Goal: Ask a question: Seek information or help from site administrators or community

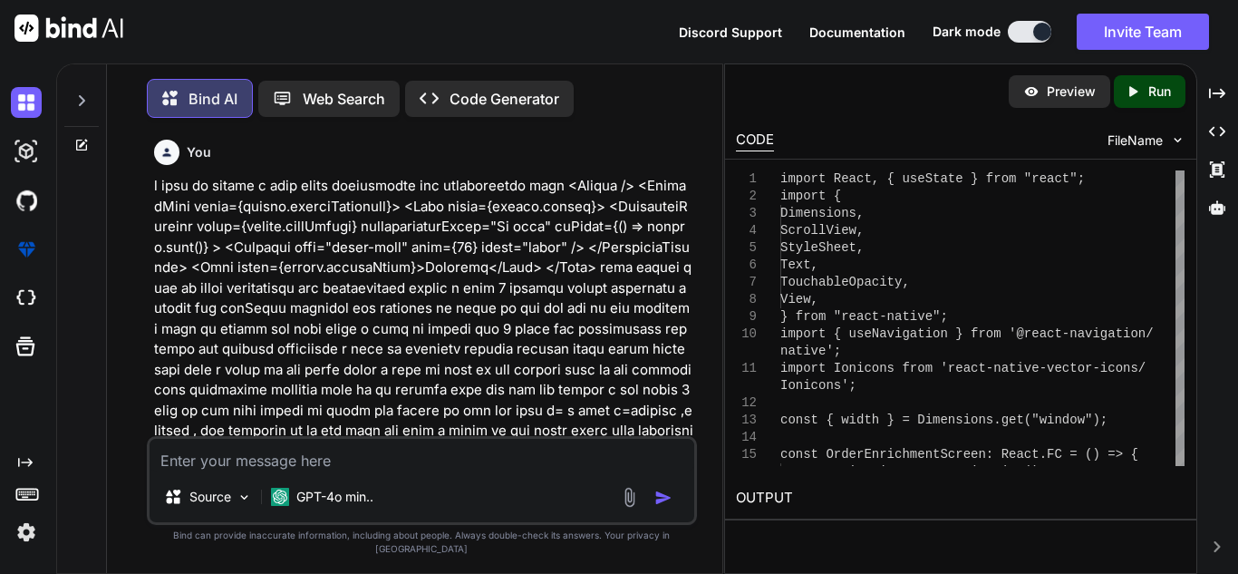
scroll to position [39300, 0]
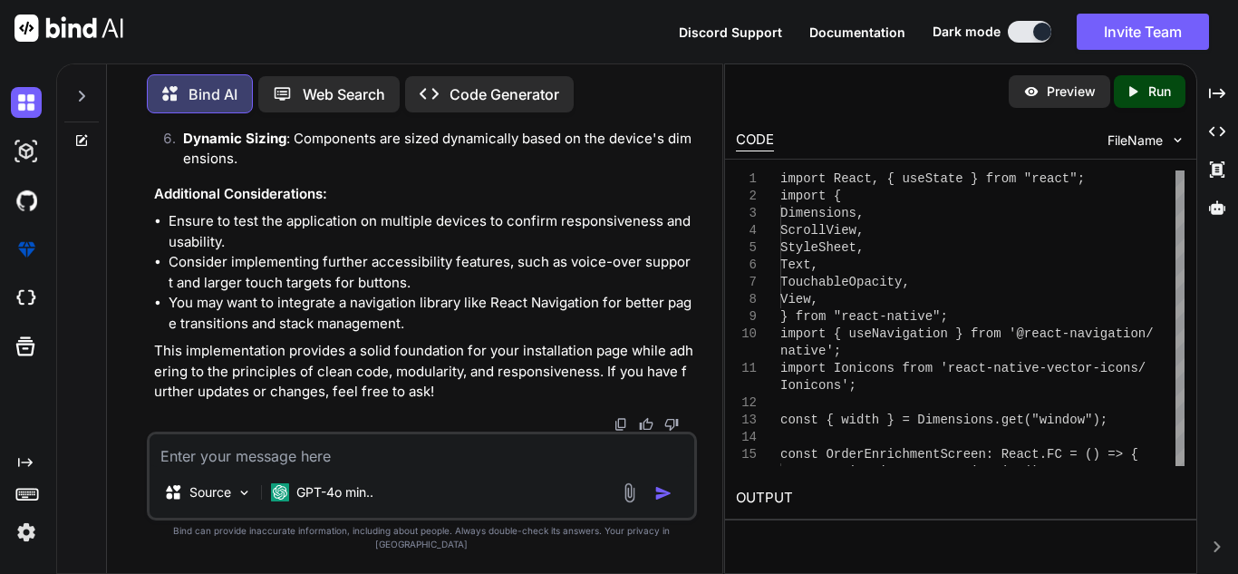
click at [382, 455] on textarea at bounding box center [422, 450] width 545 height 33
paste textarea "import React, { useState } from "react"; import { Dimensions, ScrollView, Style…"
type textarea "import React, { useState } from "react"; import { Dimensions, ScrollView, Style…"
type textarea "x"
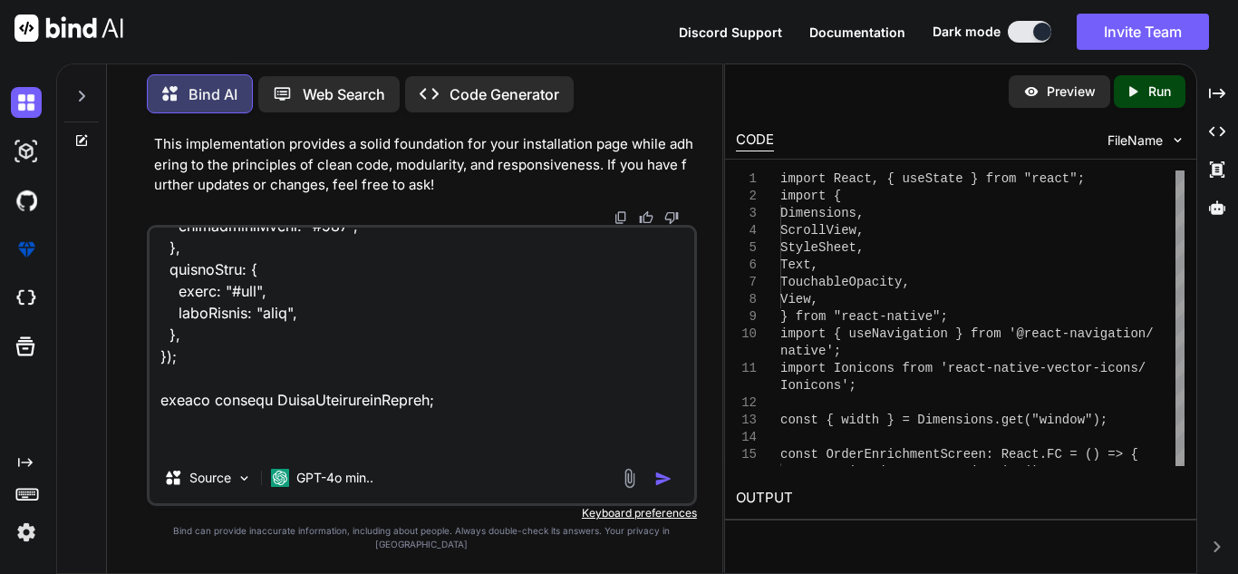
type textarea "import React, { useState } from "react"; import { Dimensions, ScrollView, Style…"
type textarea "x"
type textarea "import React, { useState } from "react"; import { Dimensions, ScrollView, Style…"
type textarea "x"
type textarea "import React, { useState } from "react"; import { Dimensions, ScrollView, Style…"
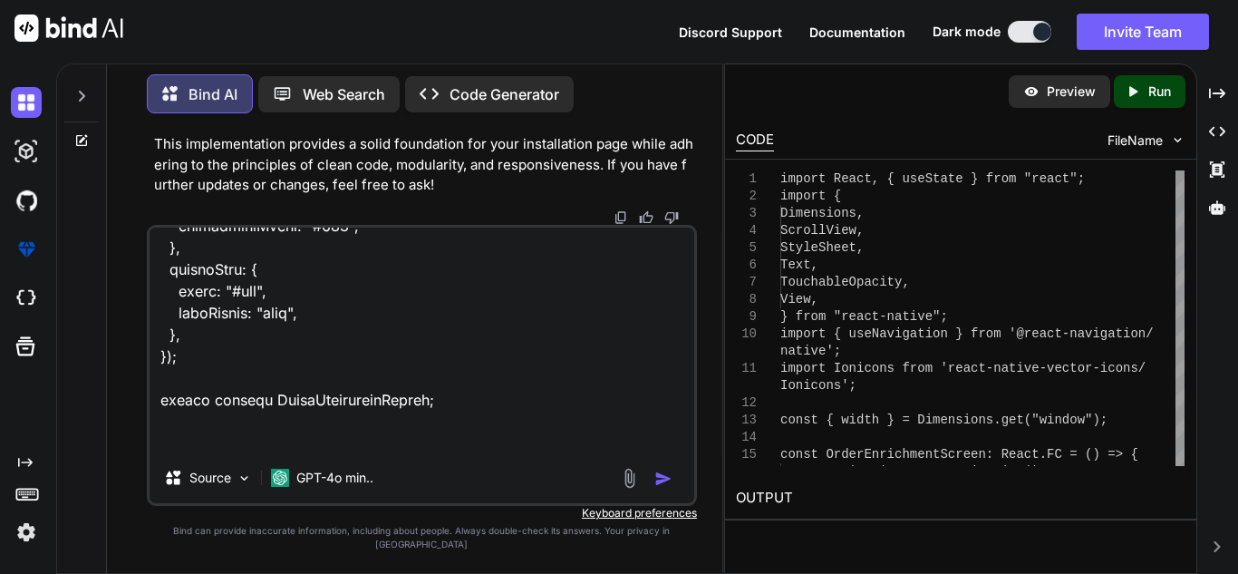
type textarea "x"
type textarea "import React, { useState } from "react"; import { Dimensions, ScrollView, Style…"
type textarea "x"
type textarea "import React, { useState } from "react"; import { Dimensions, ScrollView, Style…"
type textarea "x"
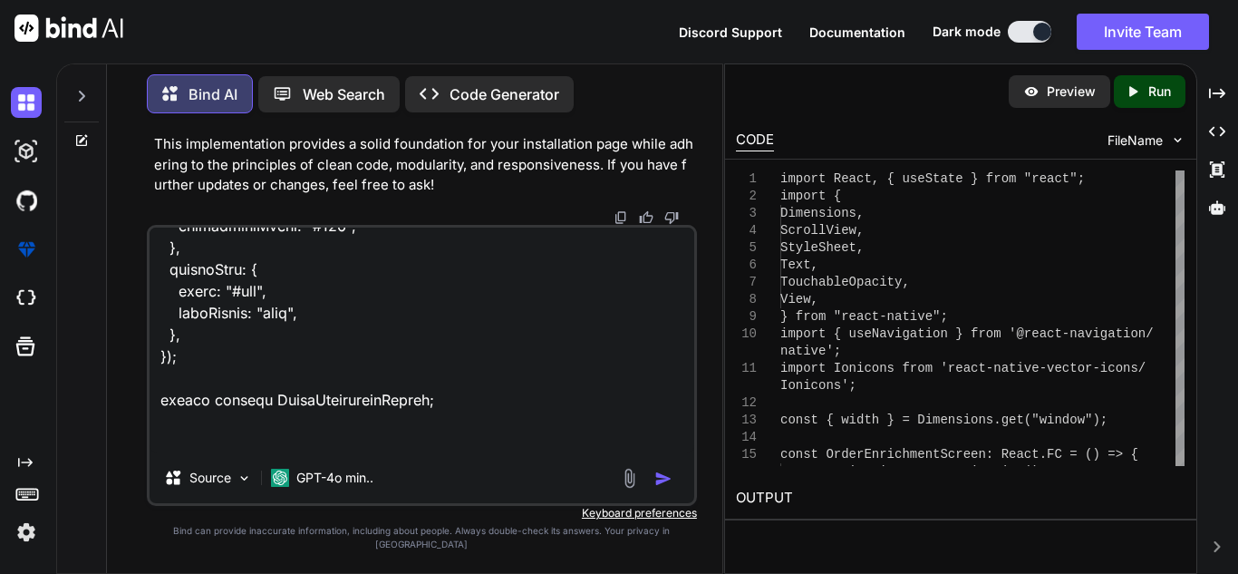
type textarea "import React, { useState } from "react"; import { Dimensions, ScrollView, Style…"
type textarea "x"
type textarea "import React, { useState } from "react"; import { Dimensions, ScrollView, Style…"
type textarea "x"
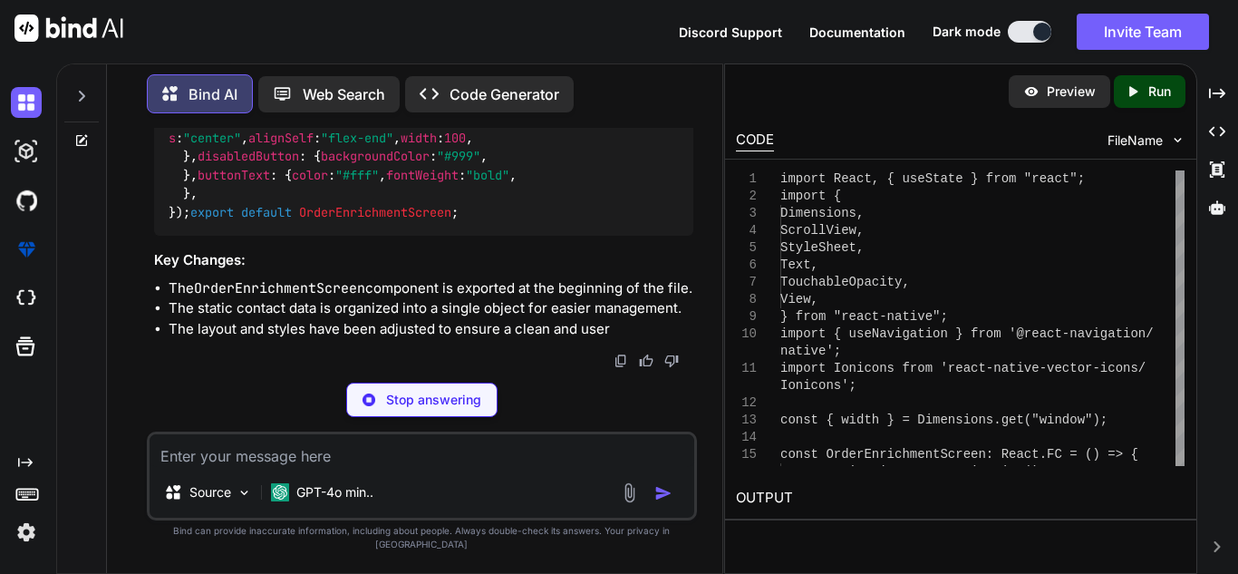
scroll to position [53721, 0]
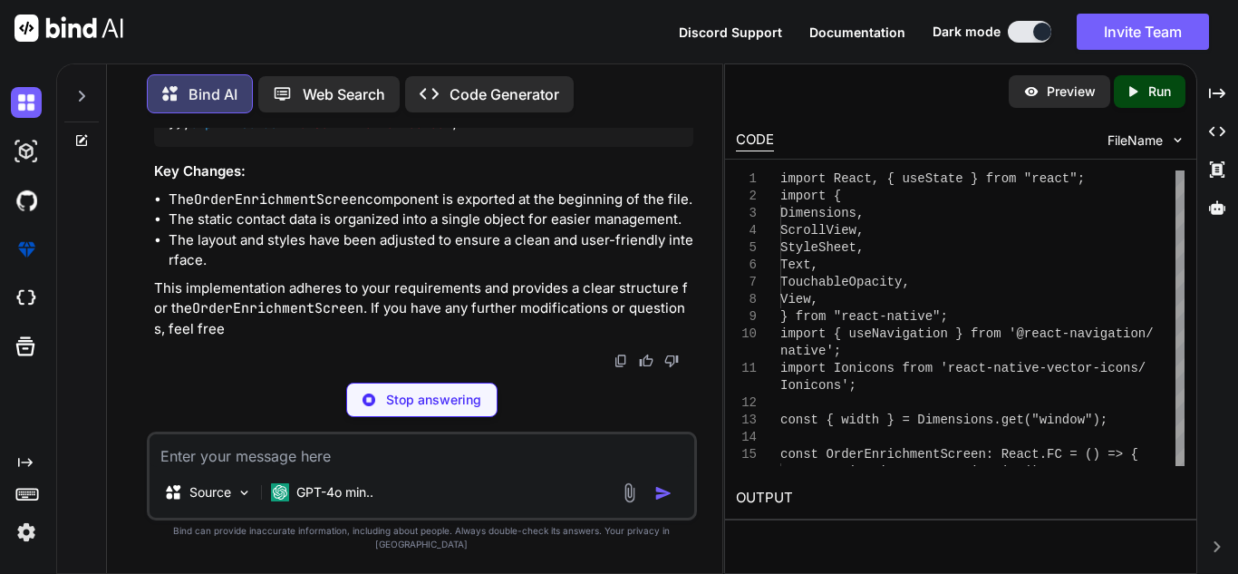
type textarea "x"
type textarea "export default OrderEnrichmentScreen;"
type textarea "x"
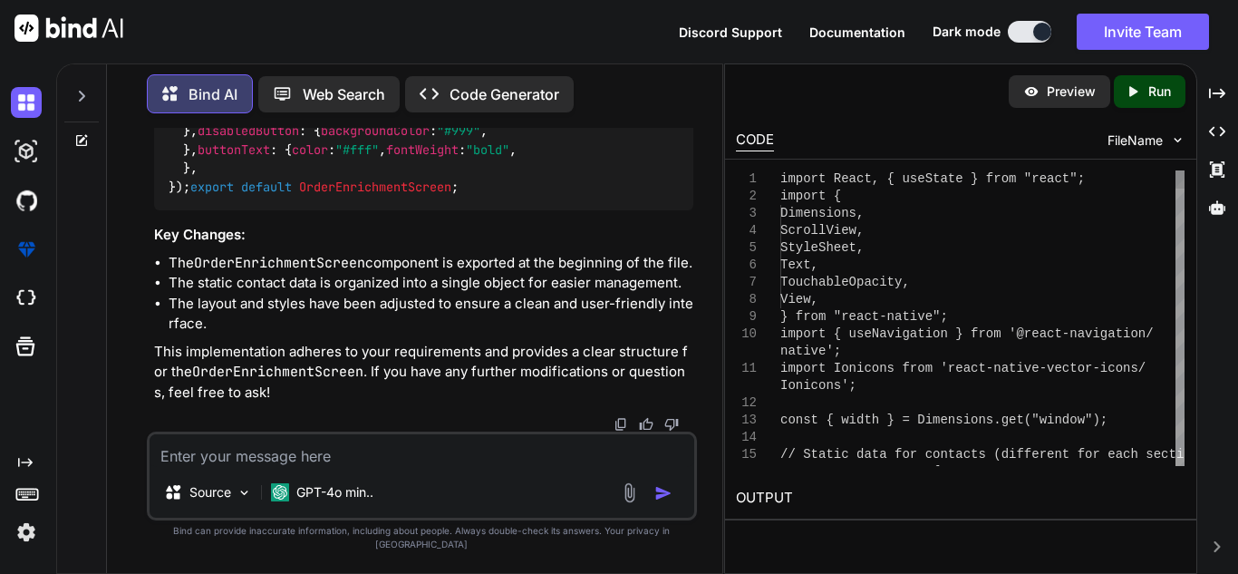
scroll to position [53836, 0]
click at [394, 463] on textarea at bounding box center [422, 450] width 545 height 33
type textarea "i"
type textarea "x"
type textarea "i"
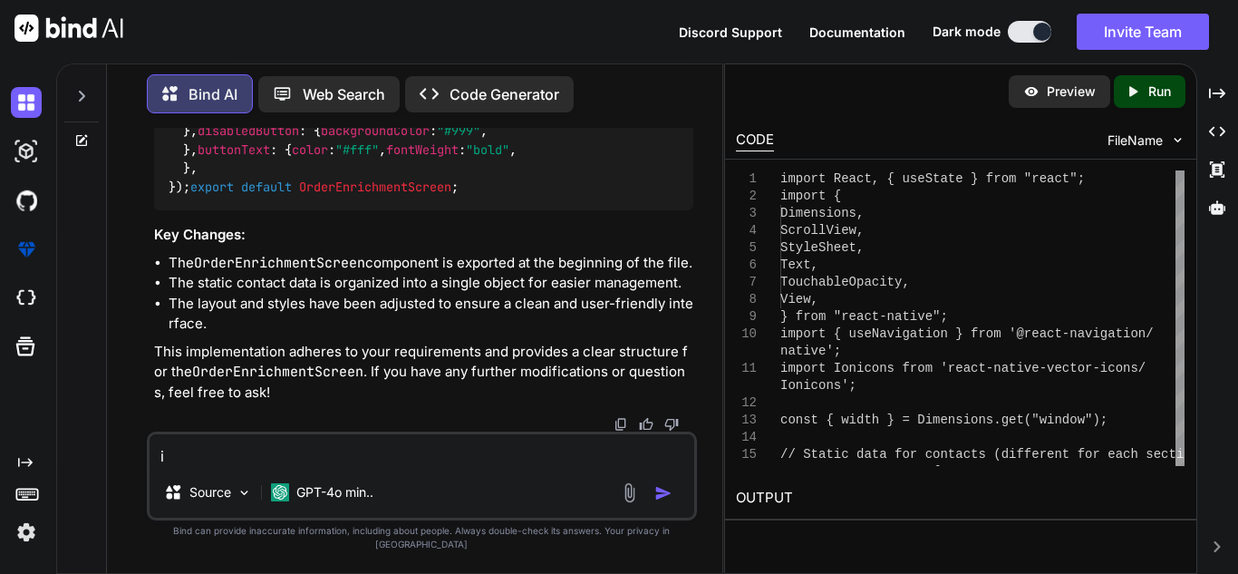
type textarea "x"
type textarea "i d"
type textarea "x"
type textarea "i do"
type textarea "x"
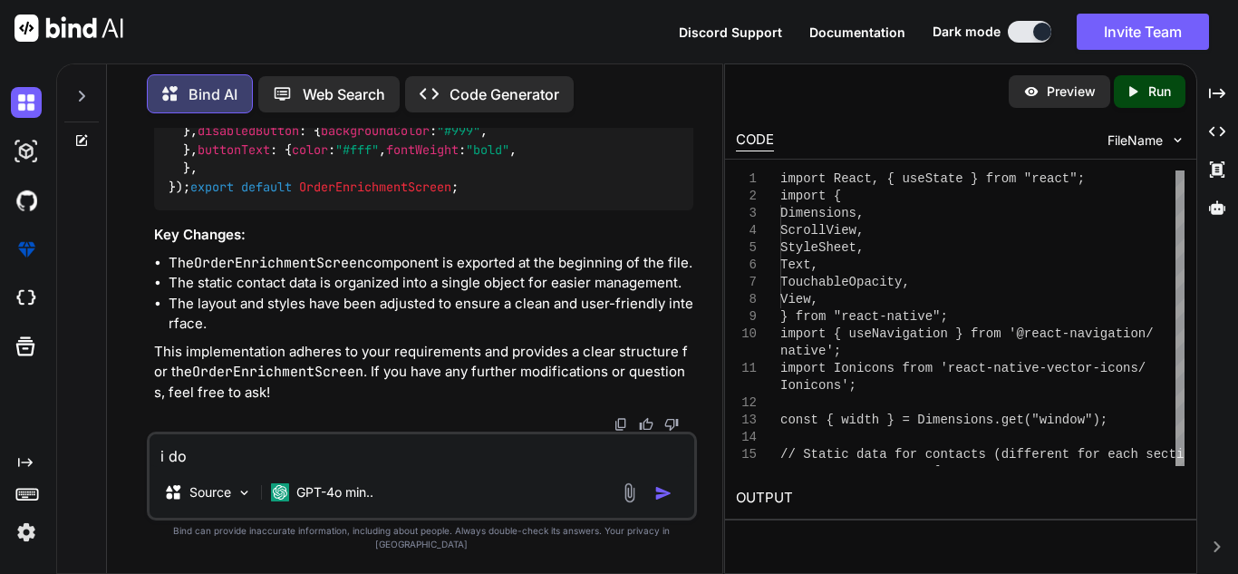
type textarea "i don"
type textarea "x"
type textarea "i dont"
type textarea "x"
type textarea "i dont"
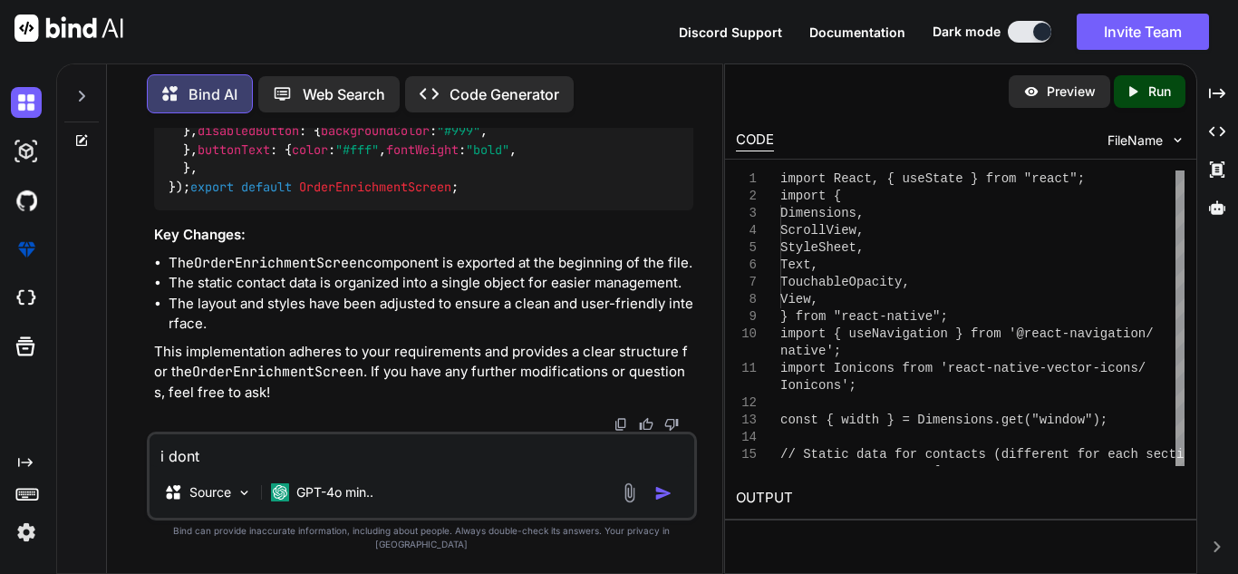
type textarea "x"
type textarea "i dont w"
type textarea "x"
type textarea "i dont wa"
type textarea "x"
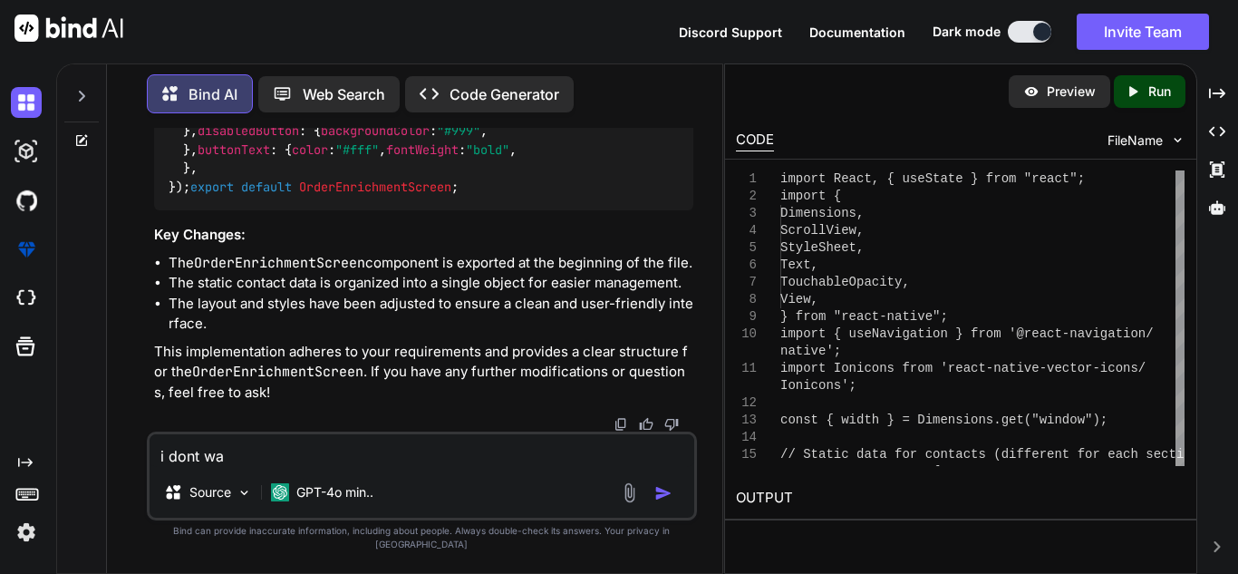
type textarea "i dont wan"
type textarea "x"
type textarea "i dont want"
type textarea "x"
type textarea "i dont want"
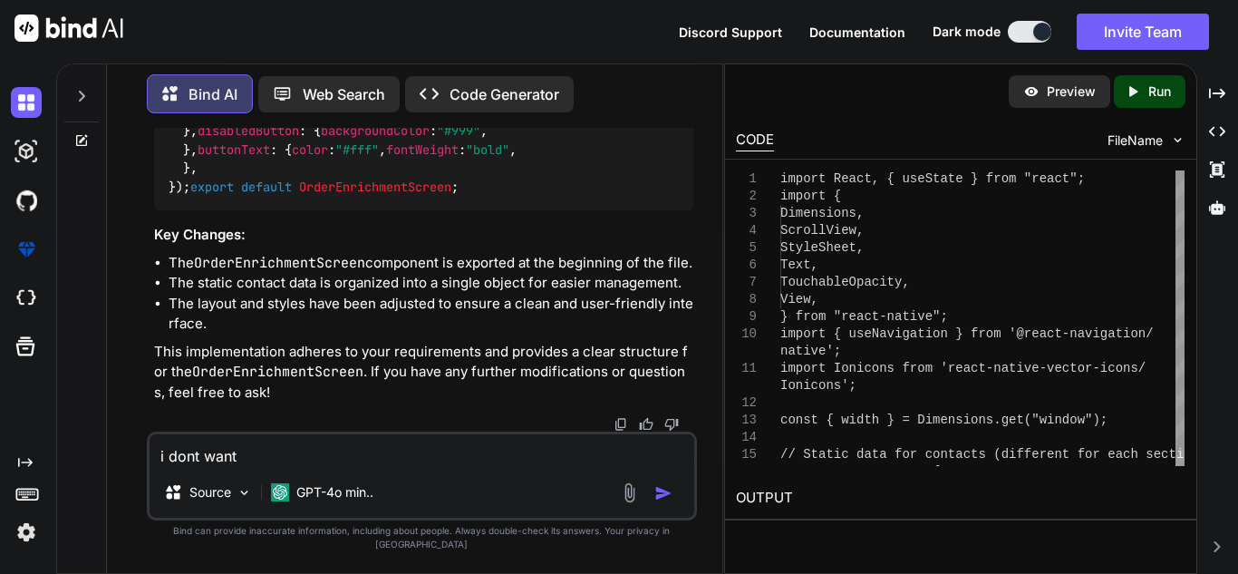
type textarea "x"
type textarea "i dont want e"
type textarea "x"
type textarea "i dont want ex"
type textarea "x"
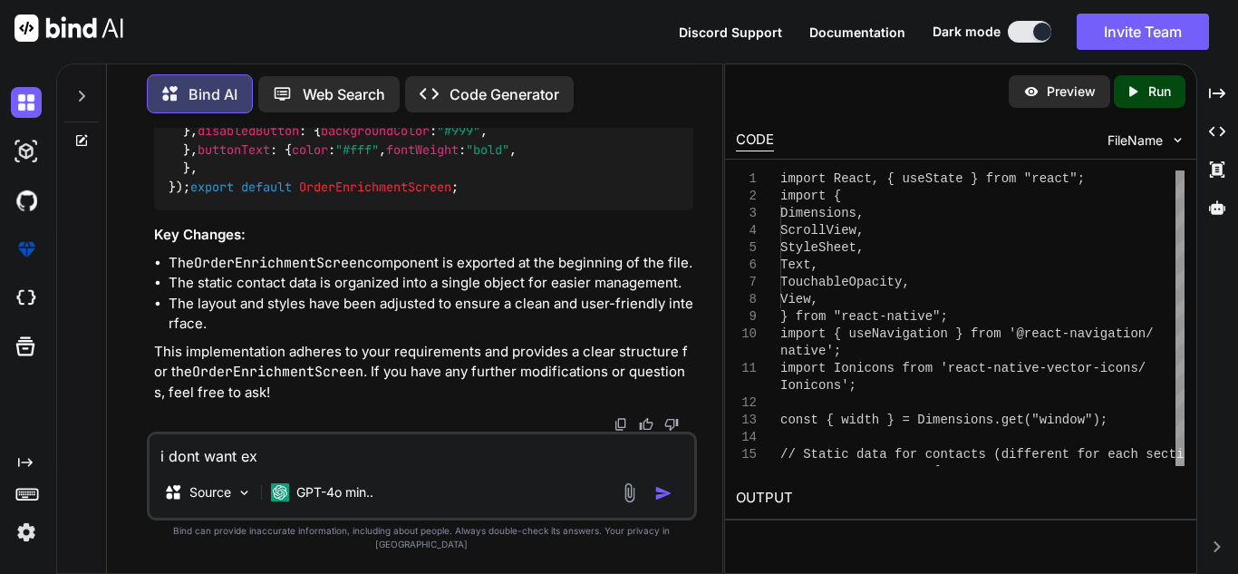
type textarea "i dont want exp"
type textarea "x"
type textarea "i dont want expo"
type textarea "x"
type textarea "i dont want expor"
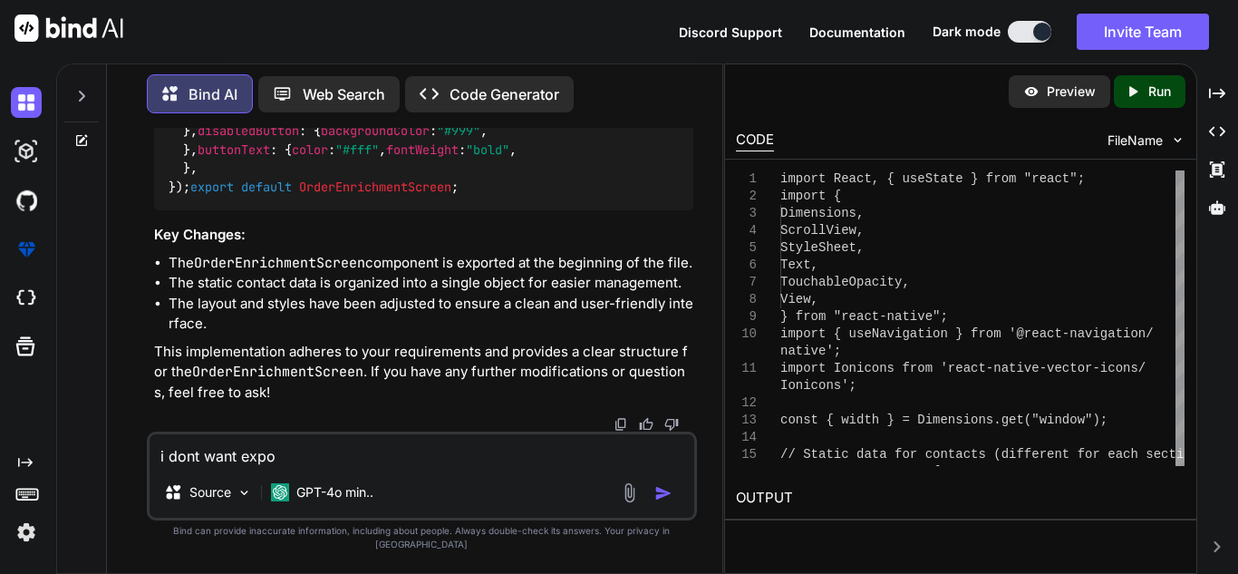
type textarea "x"
type textarea "i dont want export"
type textarea "x"
type textarea "i dont want export"
type textarea "x"
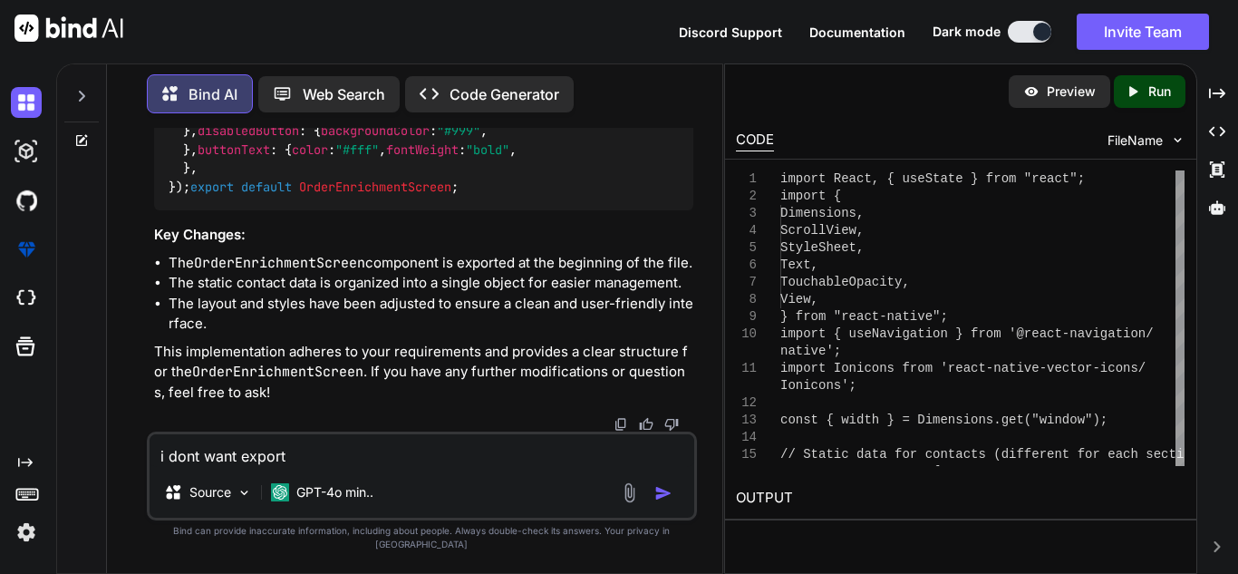
type textarea "i dont want export d"
type textarea "x"
type textarea "i dont want export de"
type textarea "x"
type textarea "i dont want export def"
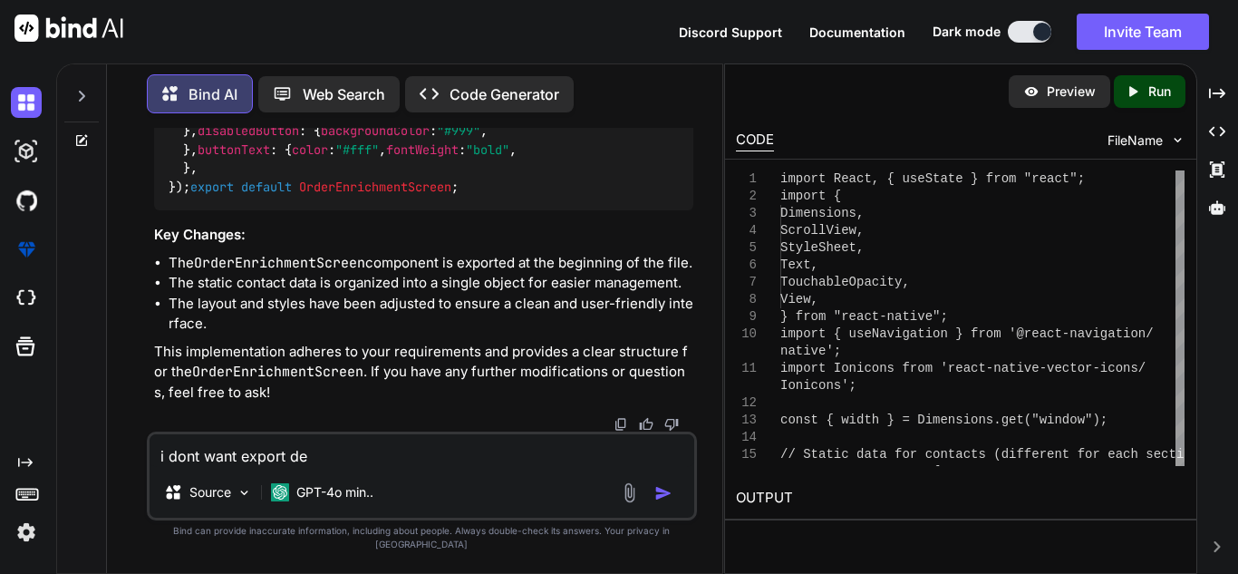
type textarea "x"
type textarea "i dont want export defa"
type textarea "x"
type textarea "i dont want export defau"
type textarea "x"
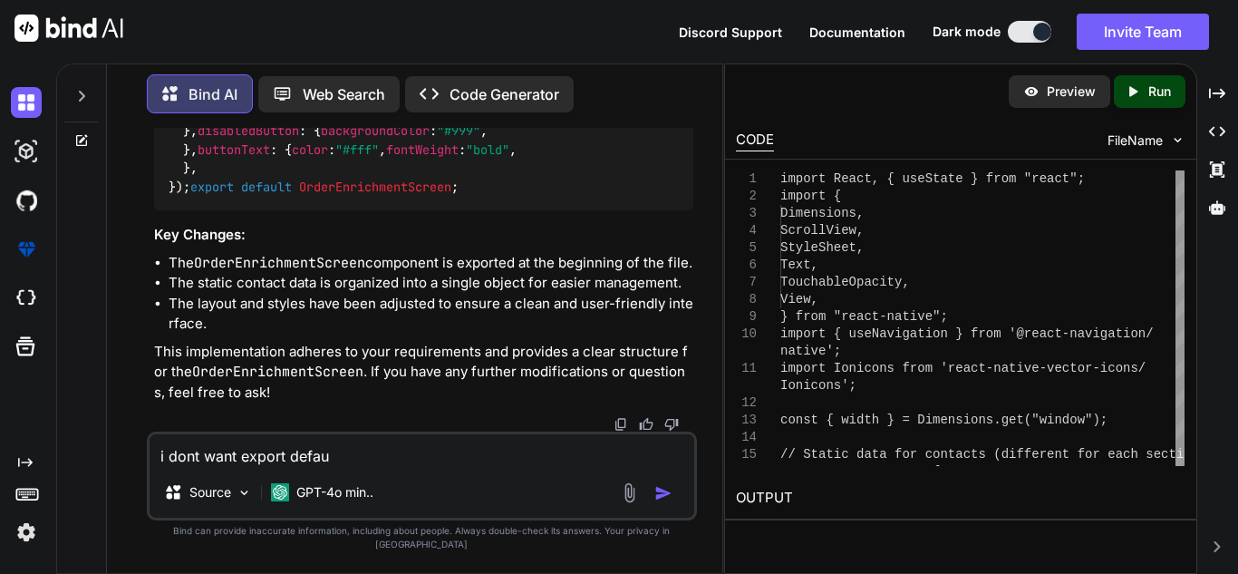
type textarea "i dont want export defaul"
type textarea "x"
type textarea "i dont want export default"
type textarea "x"
type textarea "i dont want export default"
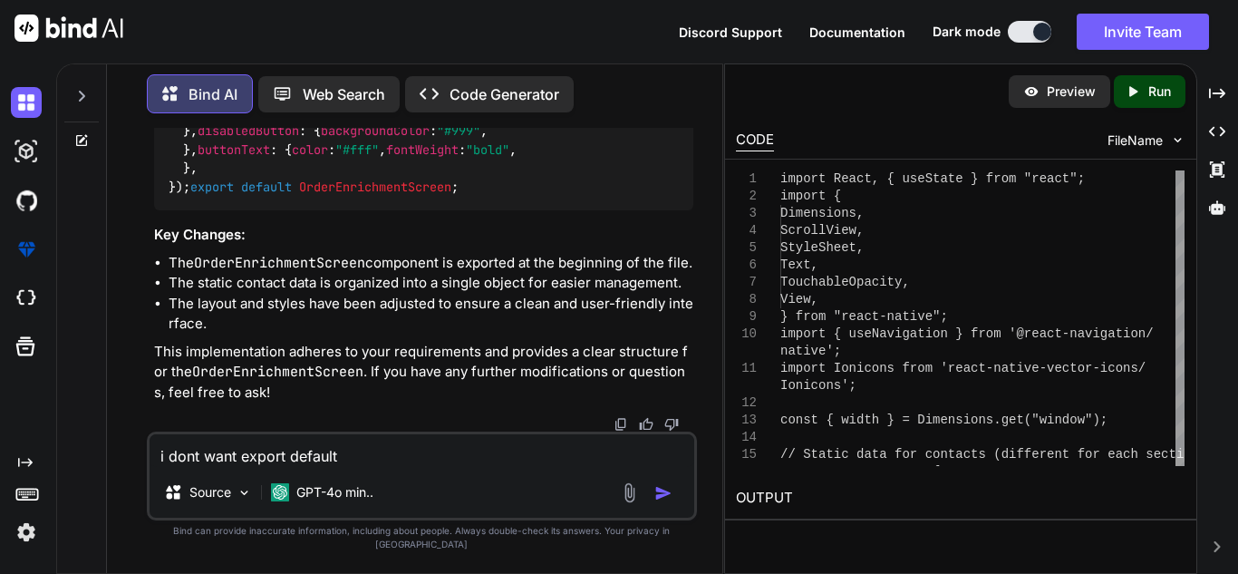
type textarea "x"
type textarea "i dont want export default a"
type textarea "x"
type textarea "i dont want export default at"
type textarea "x"
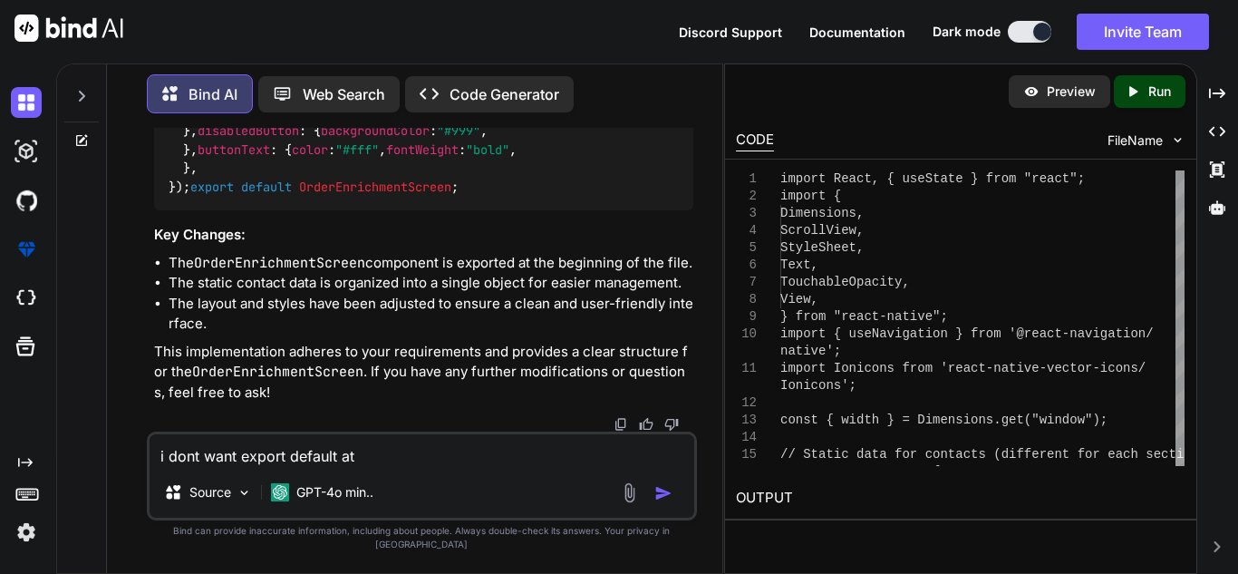
type textarea "i dont want export default at"
type textarea "x"
type textarea "i dont want export default at t"
type textarea "x"
type textarea "i dont want export default at th"
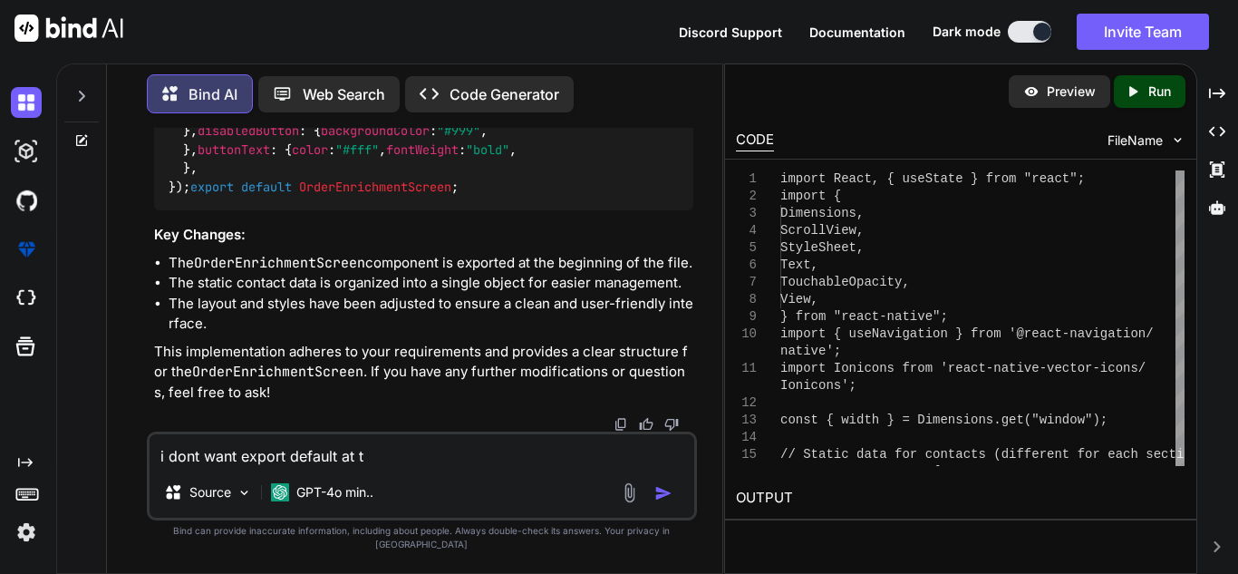
type textarea "x"
type textarea "i dont want export default at the"
type textarea "x"
type textarea "i dont want export default at the"
type textarea "x"
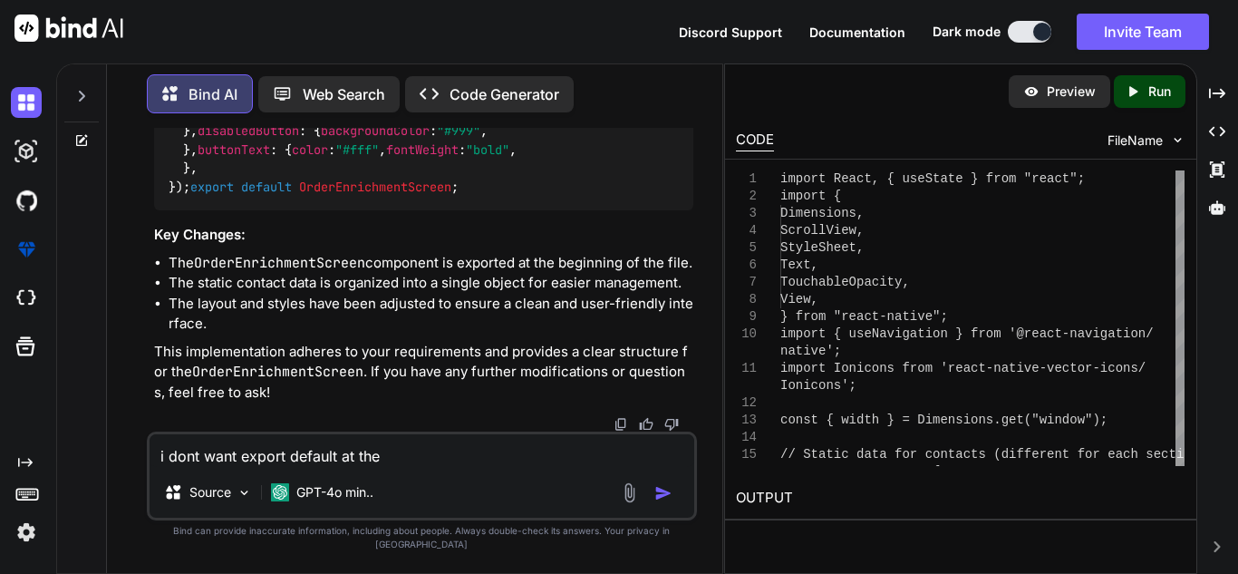
type textarea "i dont want export default at the e"
type textarea "x"
type textarea "i dont want export default at the en"
type textarea "x"
type textarea "i dont want export default at the end"
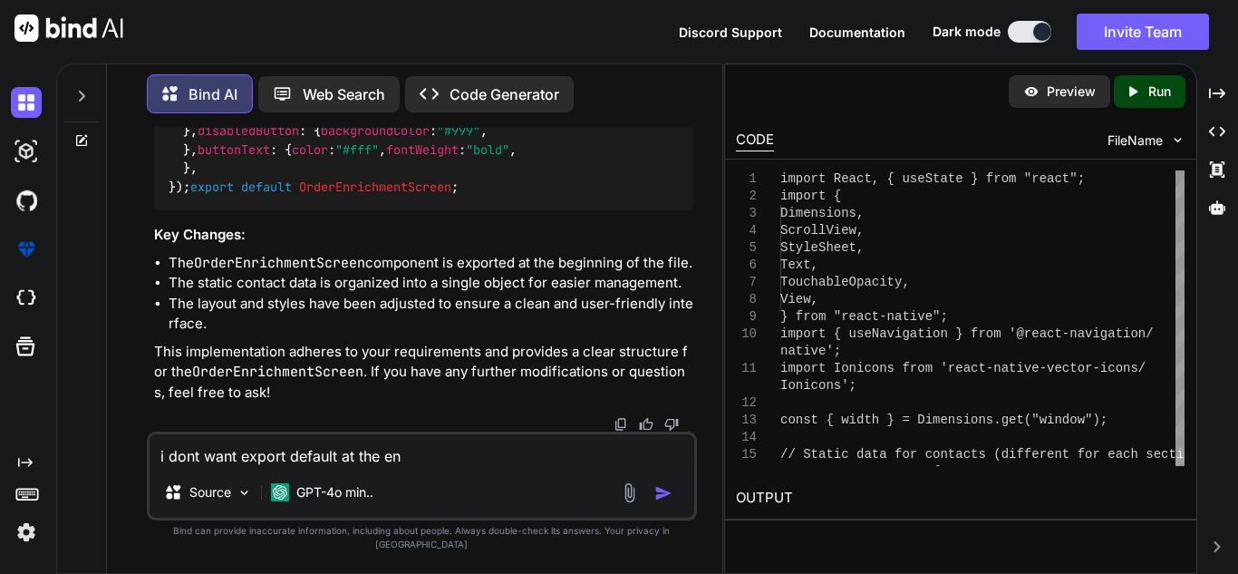
type textarea "x"
type textarea "i dont want export default at the end"
type textarea "x"
type textarea "i dont want export default at the end o"
type textarea "x"
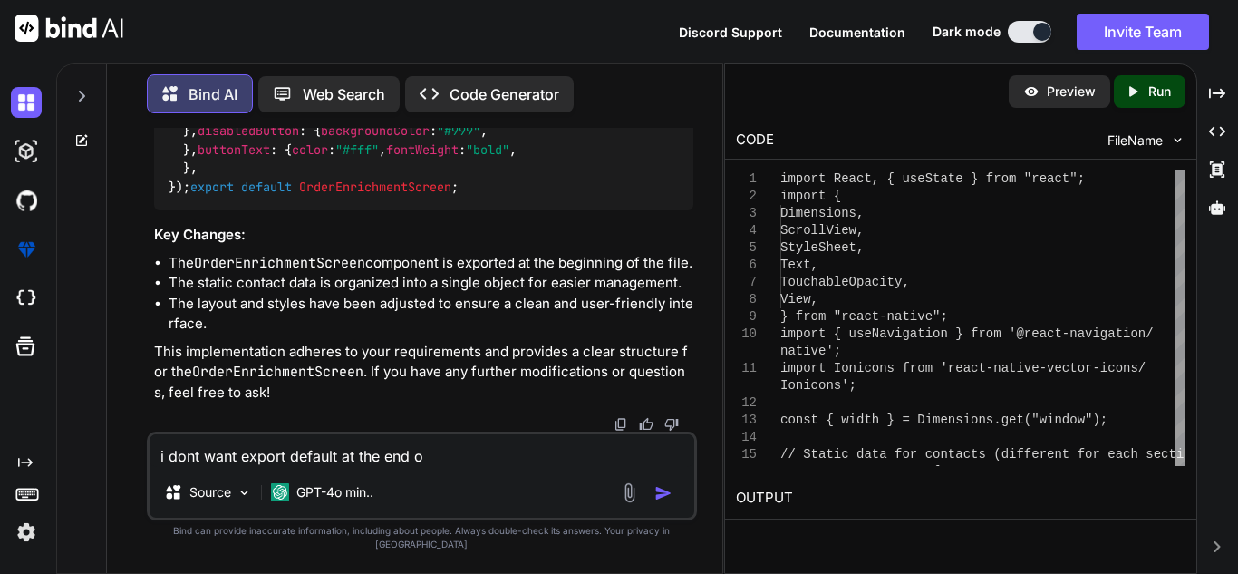
type textarea "i dont want export default at the end of"
type textarea "x"
type textarea "i dont want export default at the end of"
type textarea "x"
type textarea "i dont want export default at the end of t"
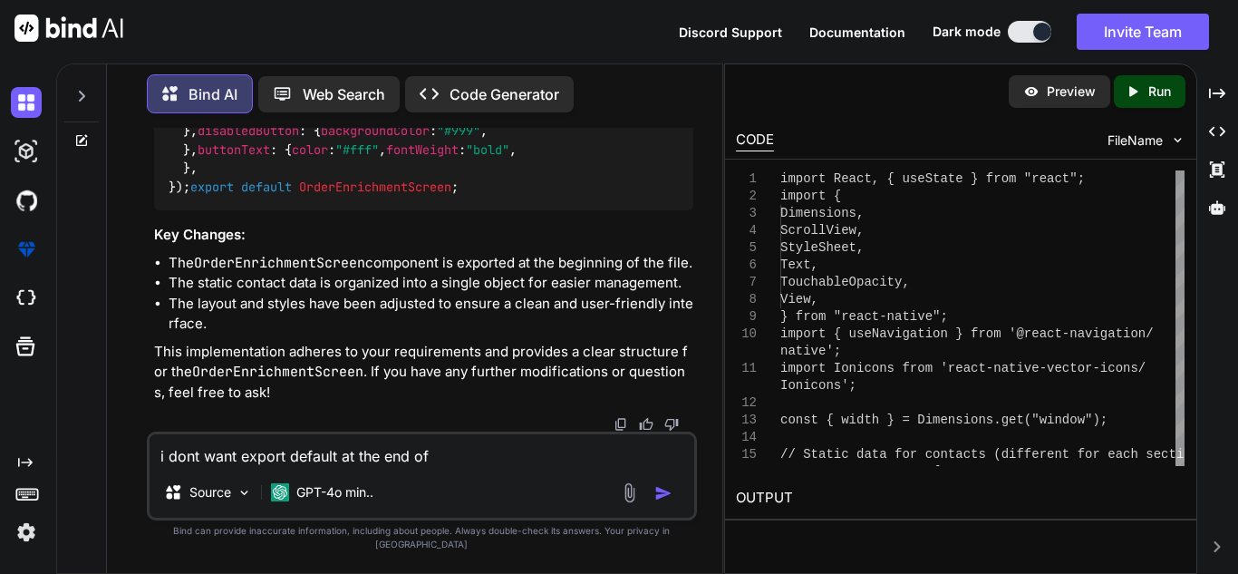
type textarea "x"
type textarea "i dont want export default at the end of th"
type textarea "x"
type textarea "i dont want export default at the end of the"
type textarea "x"
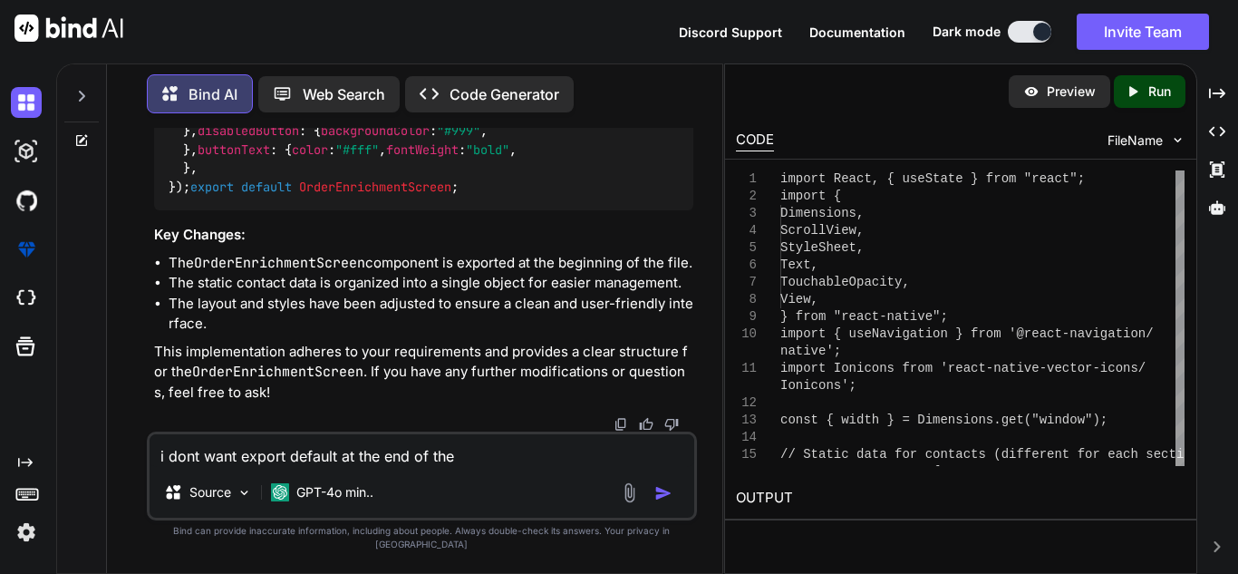
type textarea "i dont want export default at the end of the"
type textarea "x"
type textarea "i dont want export default at the end of the c"
type textarea "x"
type textarea "i dont want export default at the end of the co"
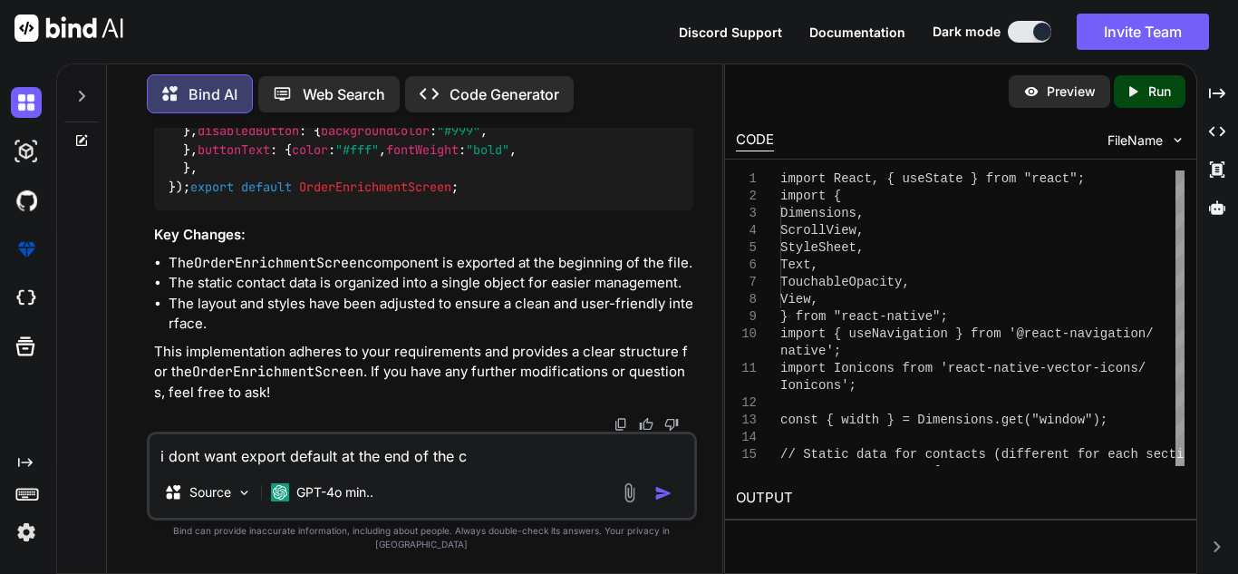
type textarea "x"
type textarea "i dont want export default at the end of the cod"
type textarea "x"
type textarea "i dont want export default at the end of the code"
type textarea "x"
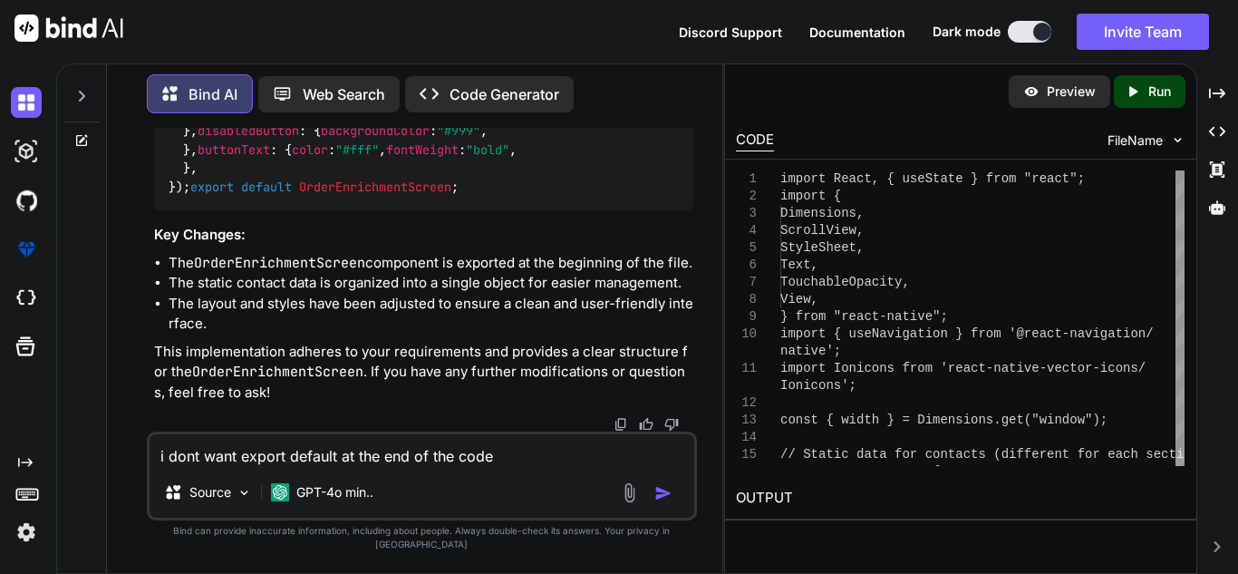
type textarea "i dont want export default at the end of the code"
type textarea "x"
type textarea "i dont want export default at the end of the code i"
type textarea "x"
type textarea "i dont want export default at the end of the code in"
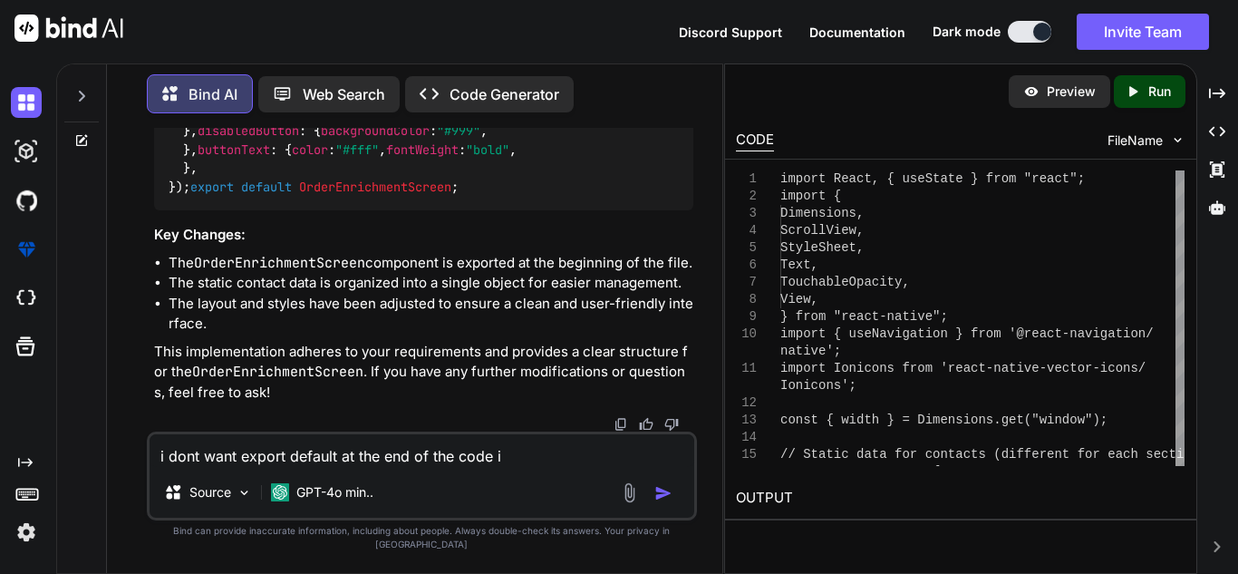
type textarea "x"
type textarea "i dont want export default at the end of the code in"
type textarea "x"
type textarea "i dont want export default at the end of the code in t"
type textarea "x"
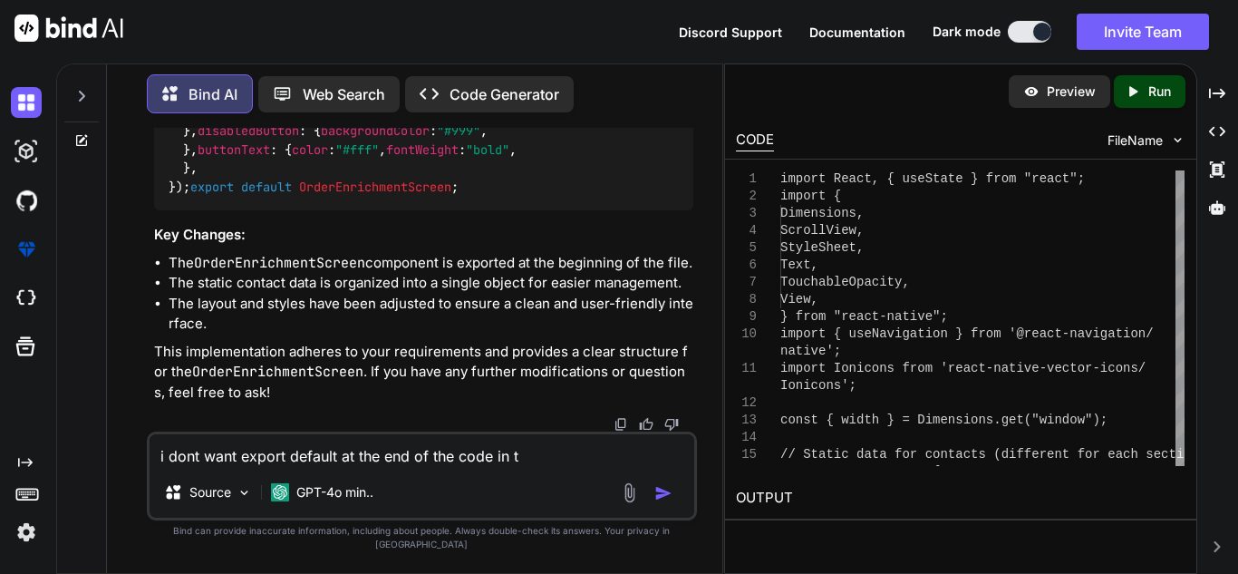
type textarea "i dont want export default at the end of the code in ts"
type textarea "x"
type textarea "i dont want export default at the end of the code in [GEOGRAPHIC_DATA]"
type textarea "x"
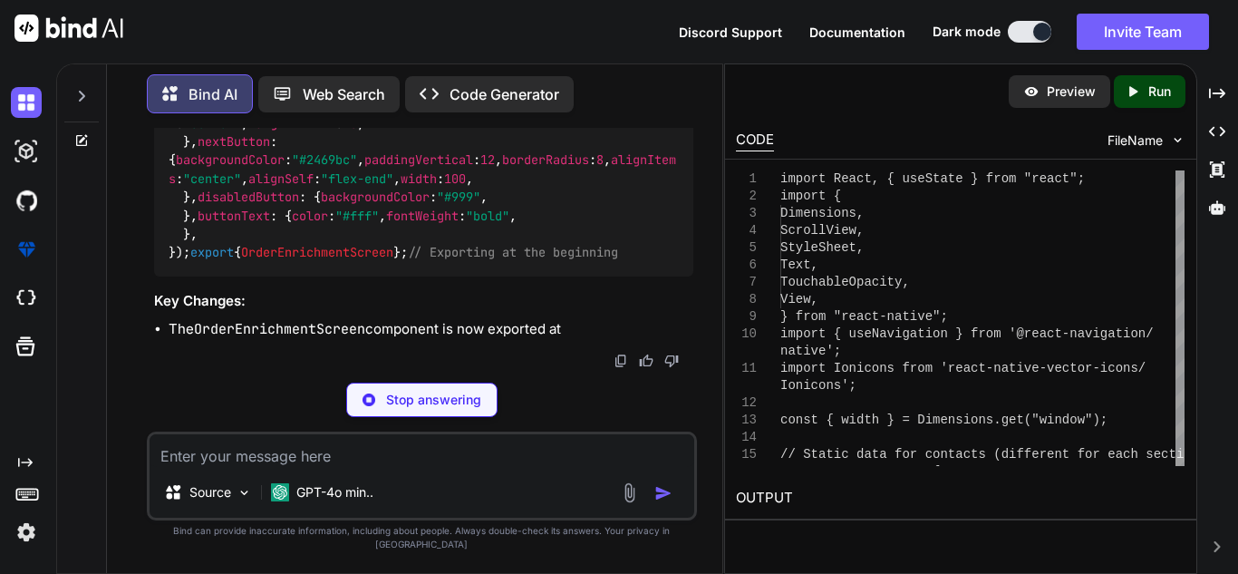
scroll to position [61358, 0]
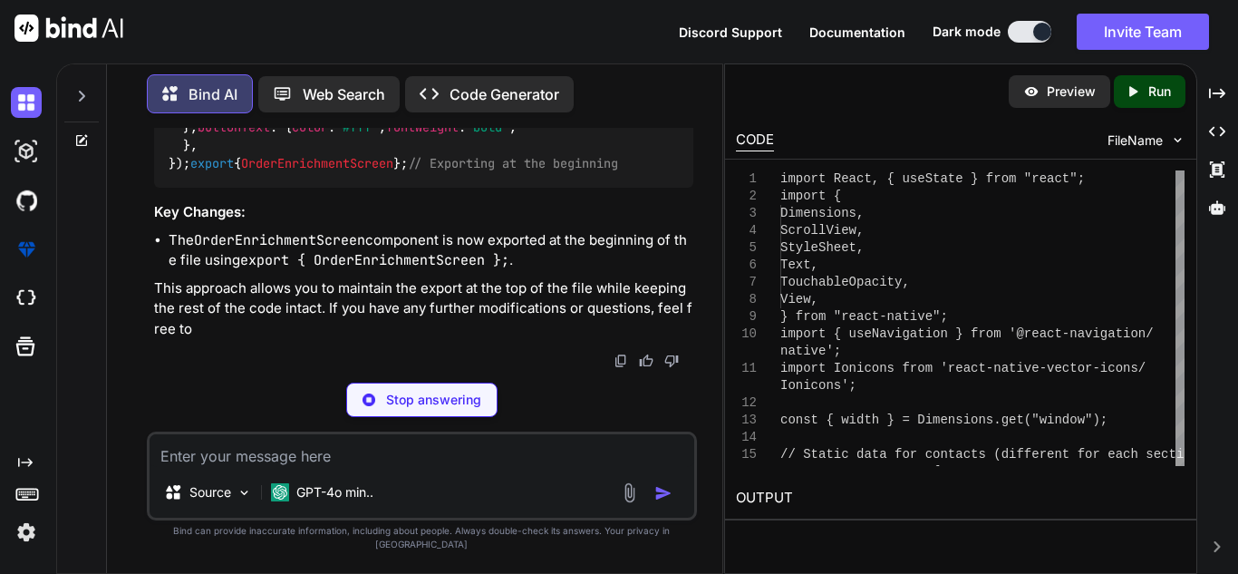
type textarea "x"
type textarea "export { OrderEnrichmentScreen }; // Exporting at the beginning"
type textarea "x"
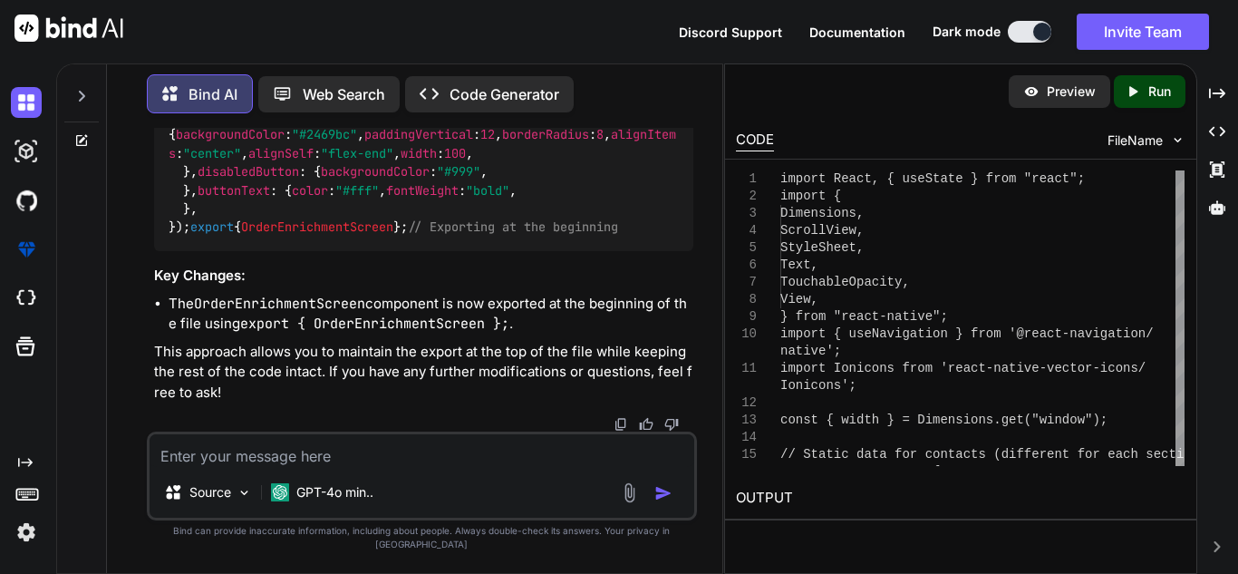
scroll to position [61384, 0]
click at [359, 467] on textarea at bounding box center [422, 450] width 545 height 33
type textarea "r"
type textarea "x"
type textarea "re"
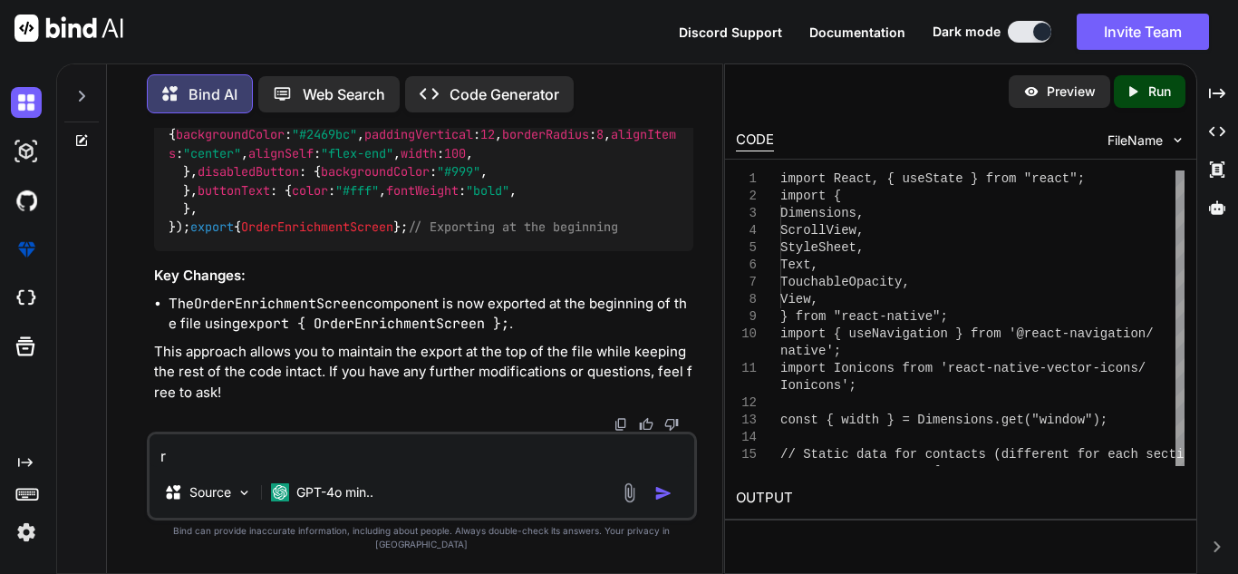
type textarea "x"
type textarea "rem"
type textarea "x"
type textarea "remo"
type textarea "x"
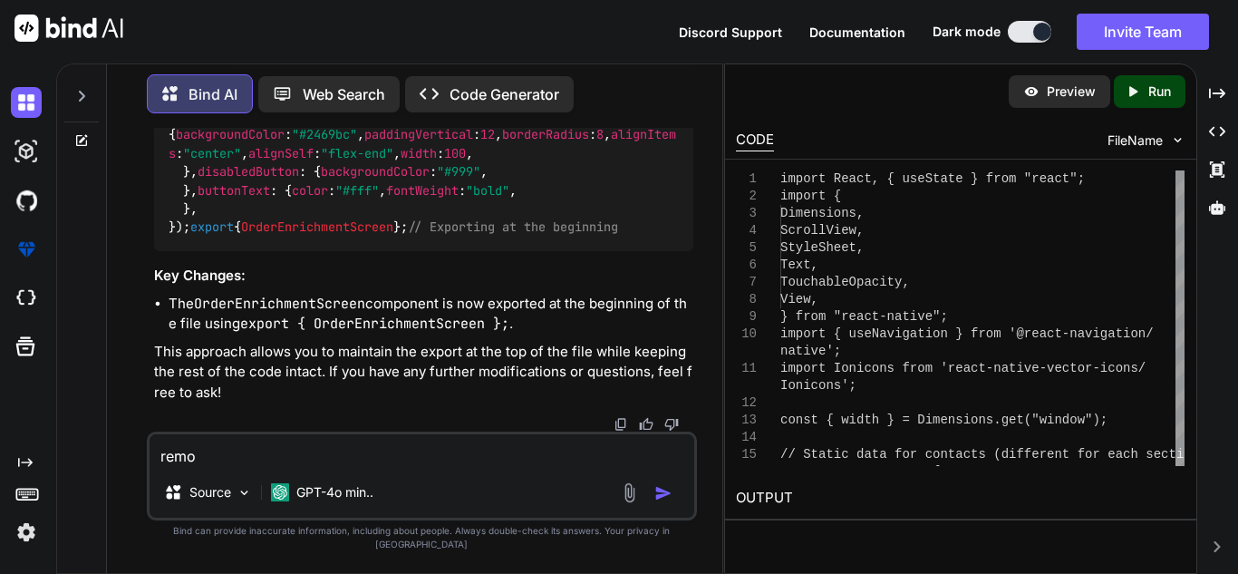
type textarea "remov"
type textarea "x"
type textarea "remove"
type textarea "x"
type textarea "remove"
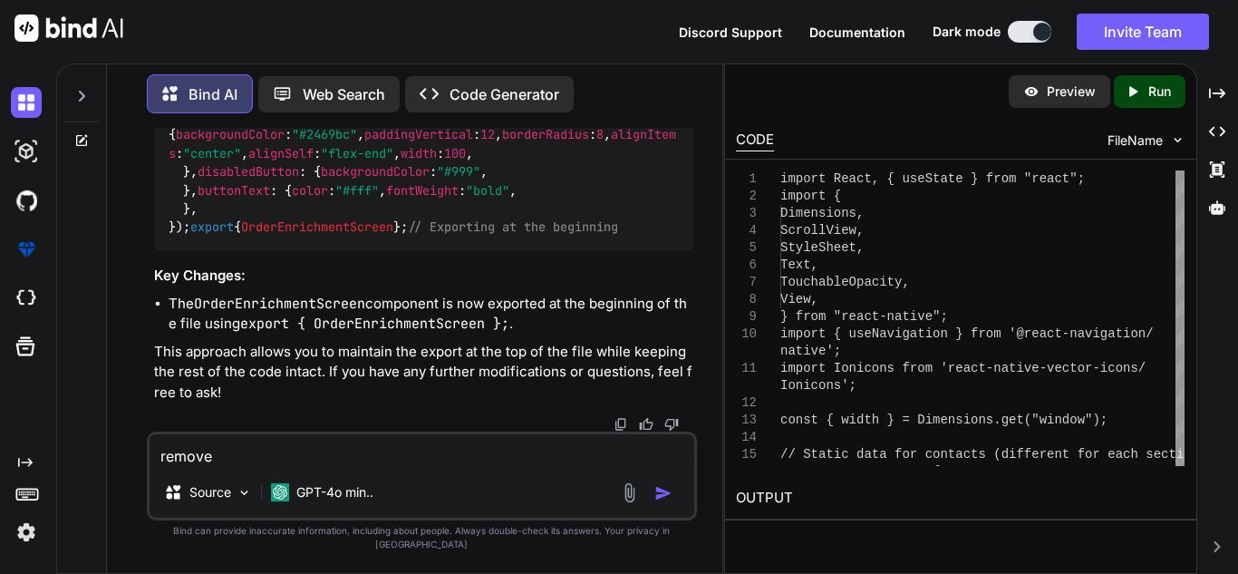
type textarea "x"
type textarea "remove t"
type textarea "x"
type textarea "remove th"
type textarea "x"
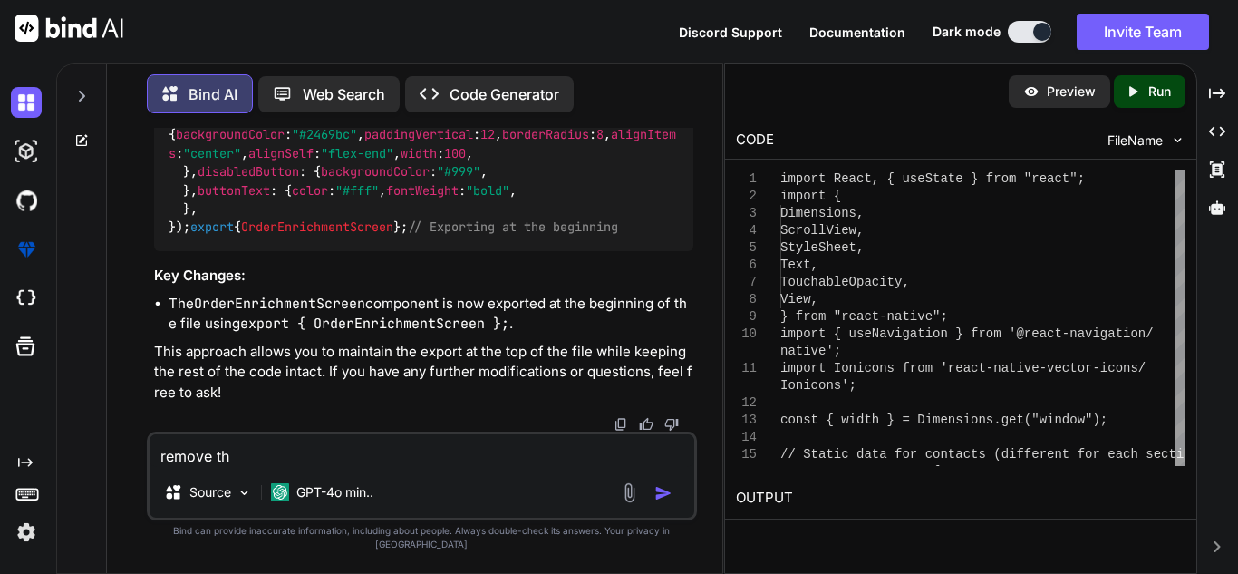
type textarea "remove the"
type textarea "x"
type textarea "remove the"
type textarea "x"
type textarea "remove the e"
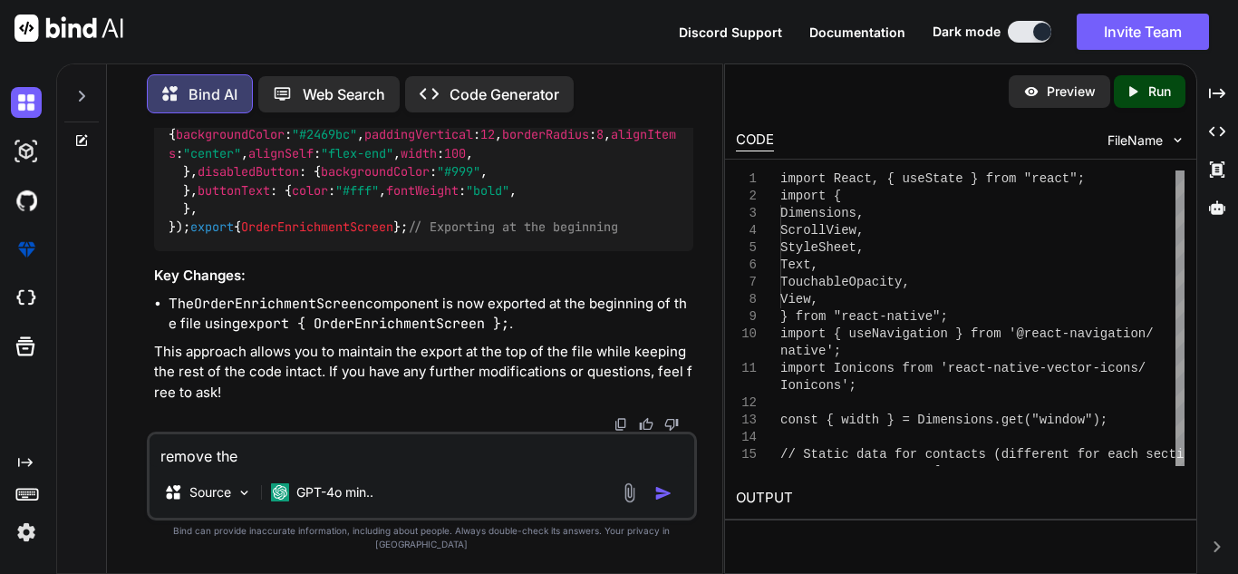
type textarea "x"
type textarea "remove the ex"
type textarea "x"
type textarea "remove the exp"
type textarea "x"
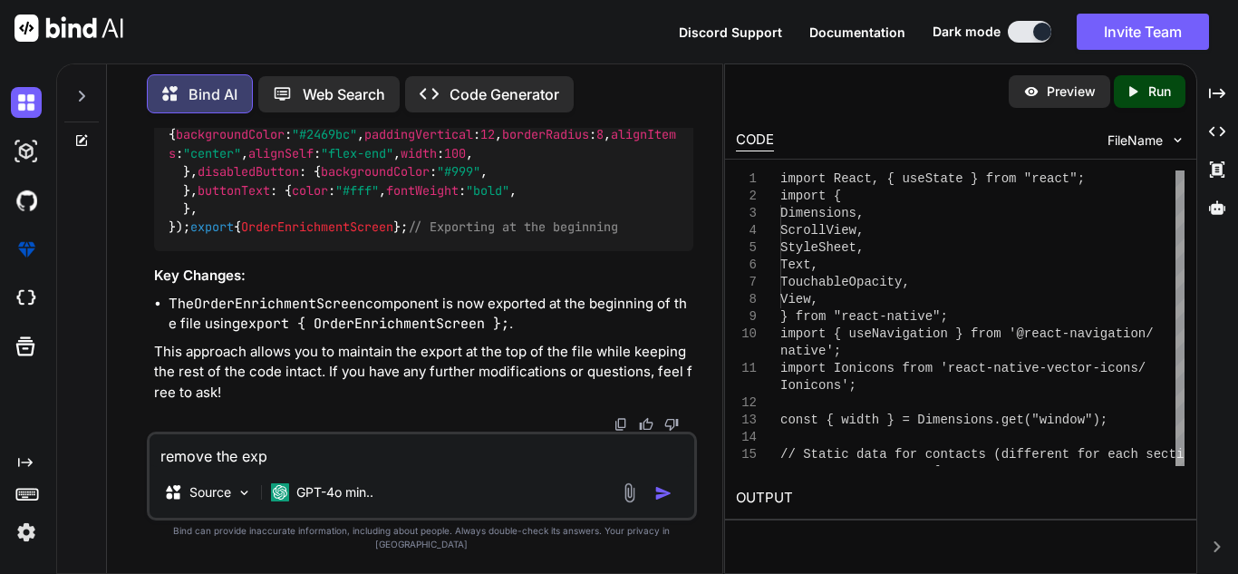
type textarea "remove the expo"
type textarea "x"
type textarea "remove the expor"
type textarea "x"
type textarea "remove the export"
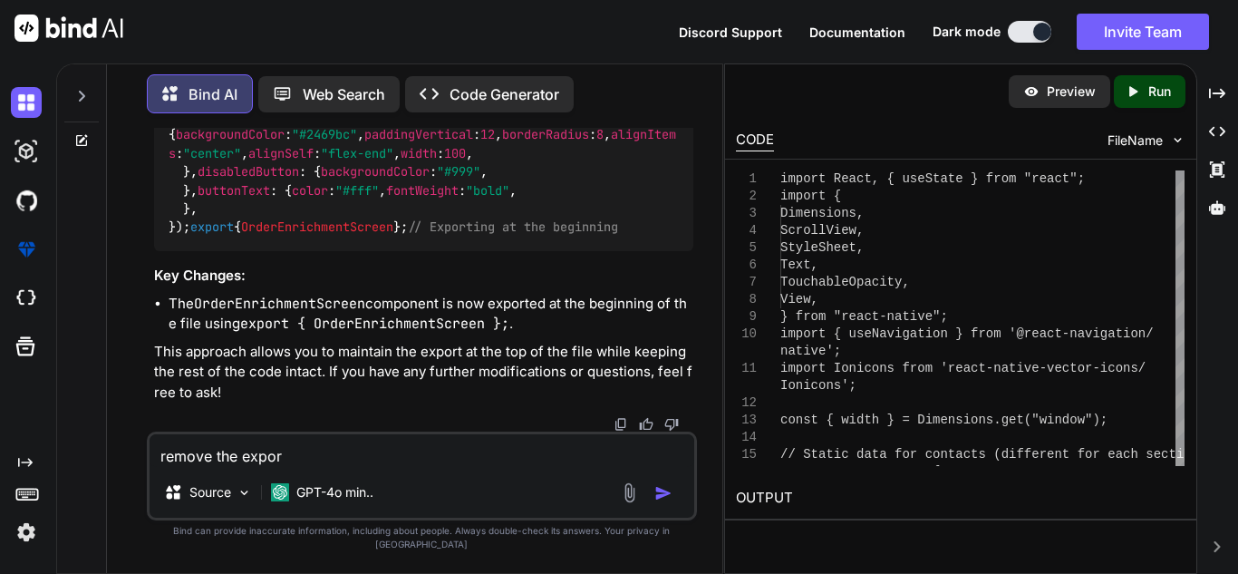
type textarea "x"
type textarea "remove the export"
type textarea "x"
drag, startPoint x: 158, startPoint y: 238, endPoint x: 425, endPoint y: 244, distance: 267.4
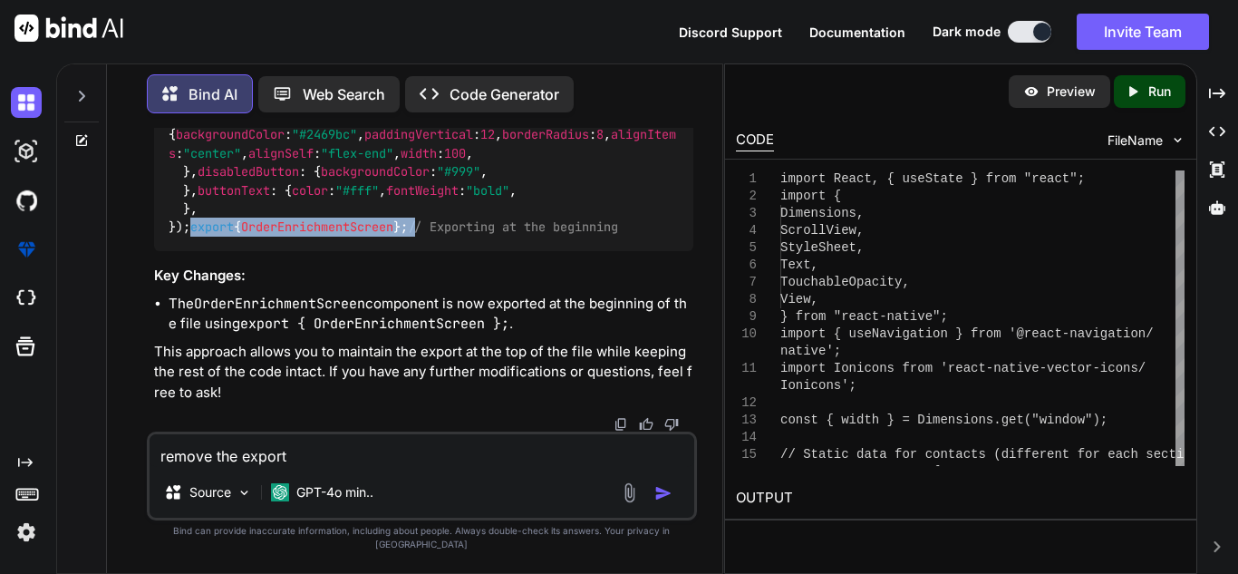
copy code "export { OrderEnrichmentScreen }; /"
click at [376, 467] on textarea "remove the export" at bounding box center [422, 450] width 545 height 33
paste textarea "export { OrderEnrichmentScreen }; /"
type textarea "remove the export export { OrderEnrichmentScreen }; /"
type textarea "x"
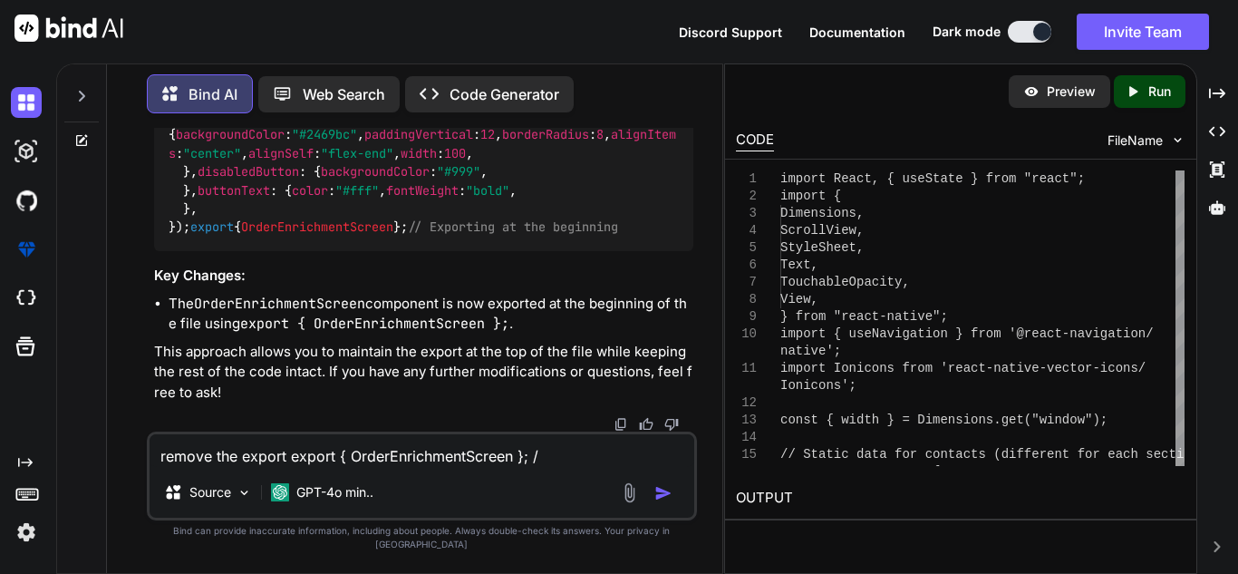
type textarea "remove the export export { OrderEnrichmentScreen }; /"
type textarea "x"
type textarea "remove the export export { OrderEnrichmentScreen }; / a"
type textarea "x"
type textarea "remove the export export { OrderEnrichmentScreen }; / at"
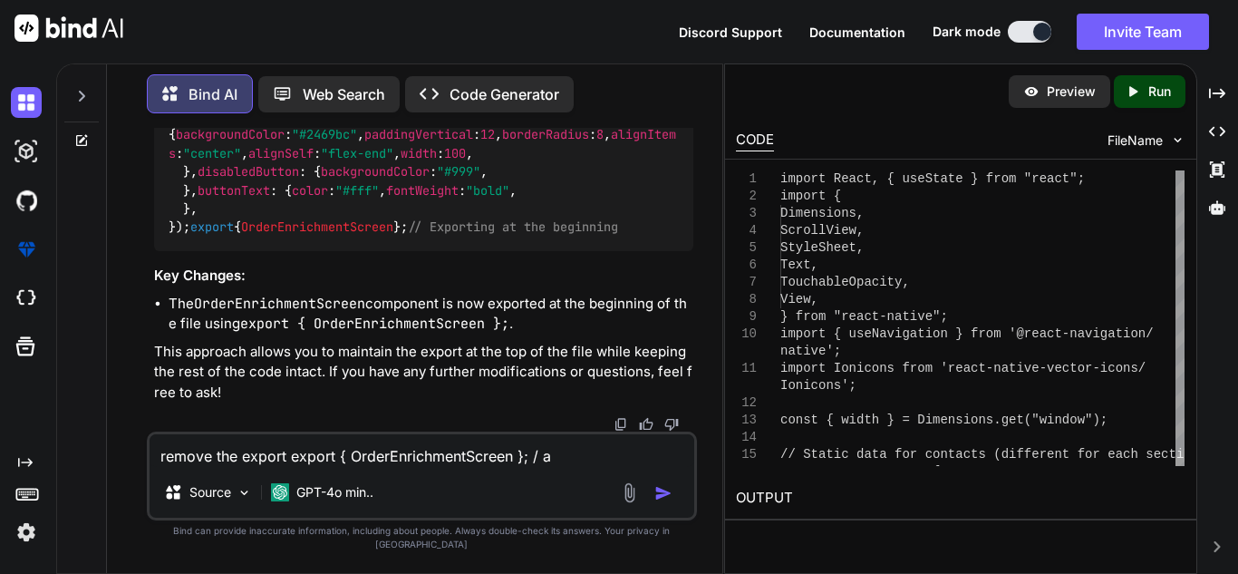
type textarea "x"
type textarea "remove the export export { OrderEnrichmentScreen }; / at"
type textarea "x"
type textarea "remove the export export { OrderEnrichmentScreen }; / at t"
type textarea "x"
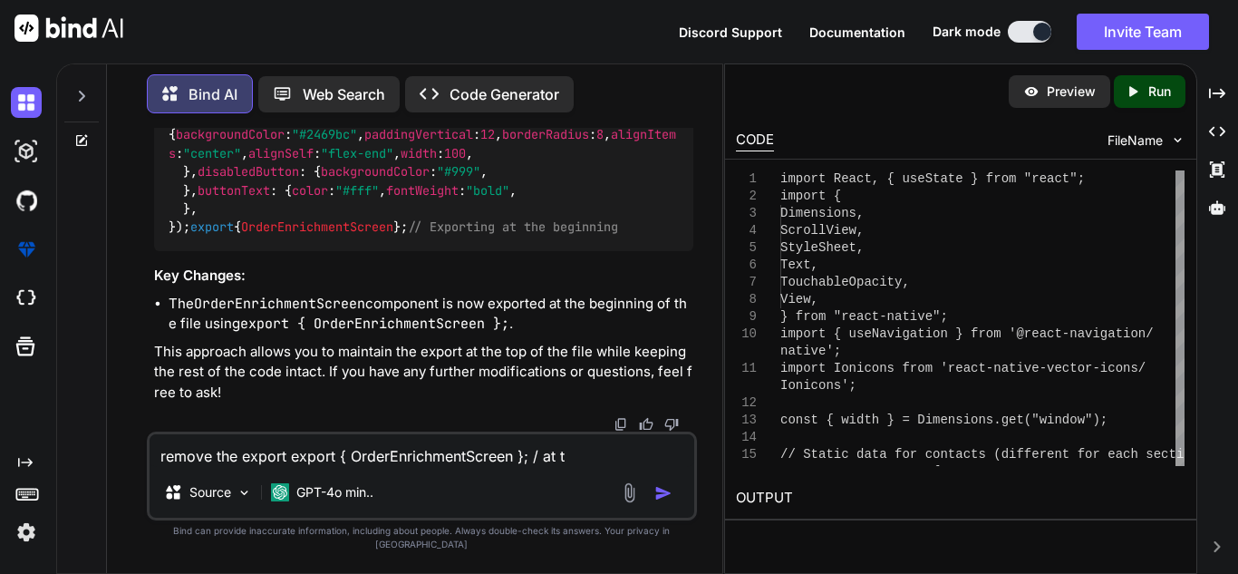
type textarea "remove the export export { OrderEnrichmentScreen }; / at th"
type textarea "x"
type textarea "remove the export export { OrderEnrichmentScreen }; / at the"
type textarea "x"
type textarea "remove the export export { OrderEnrichmentScreen }; / at the"
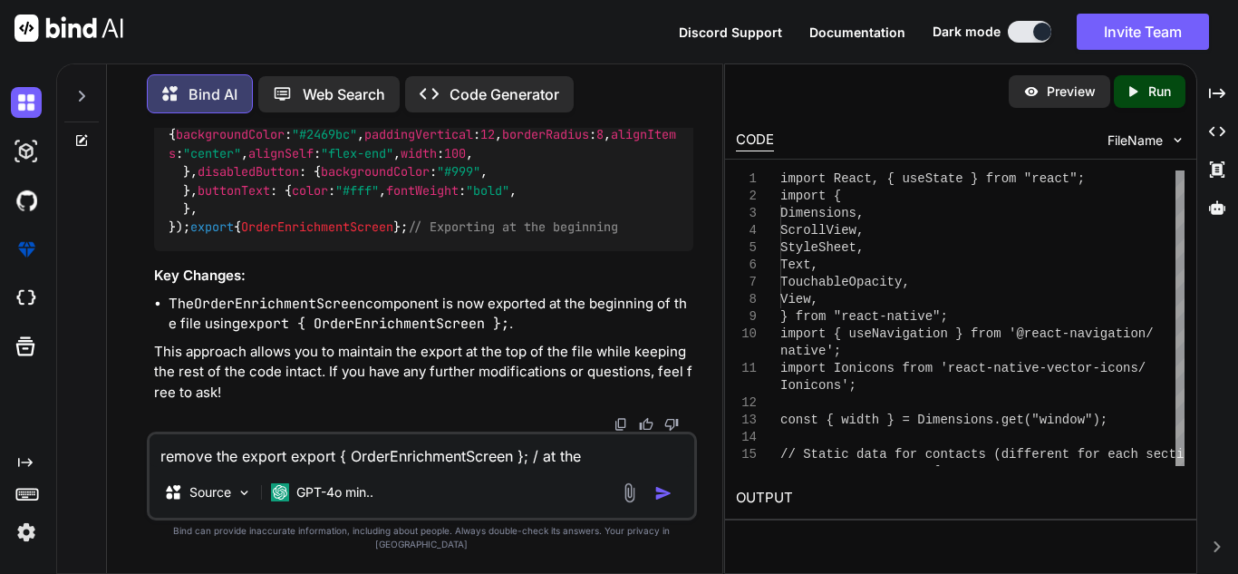
type textarea "x"
type textarea "remove the export export { OrderEnrichmentScreen }; / at the e"
type textarea "x"
type textarea "remove the export export { OrderEnrichmentScreen }; / at the en"
type textarea "x"
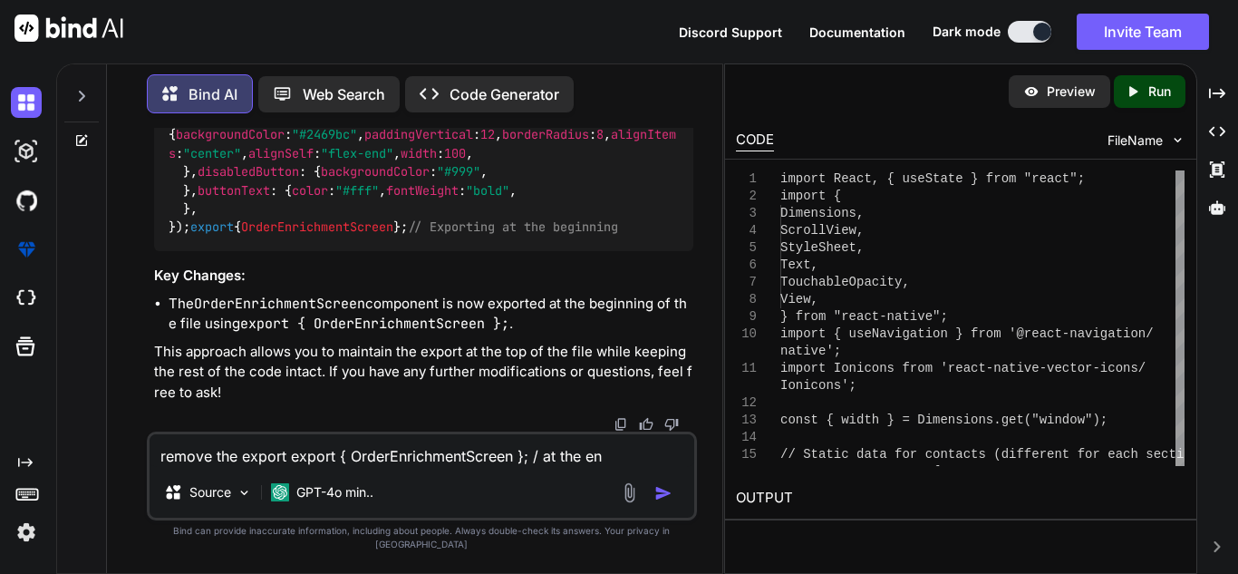
type textarea "remove the export export { OrderEnrichmentScreen }; / at the end"
type textarea "x"
type textarea "remove the export export { OrderEnrichmentScreen }; / at the end"
type textarea "x"
type textarea "remove the export export { OrderEnrichmentScreen }; / at the end i"
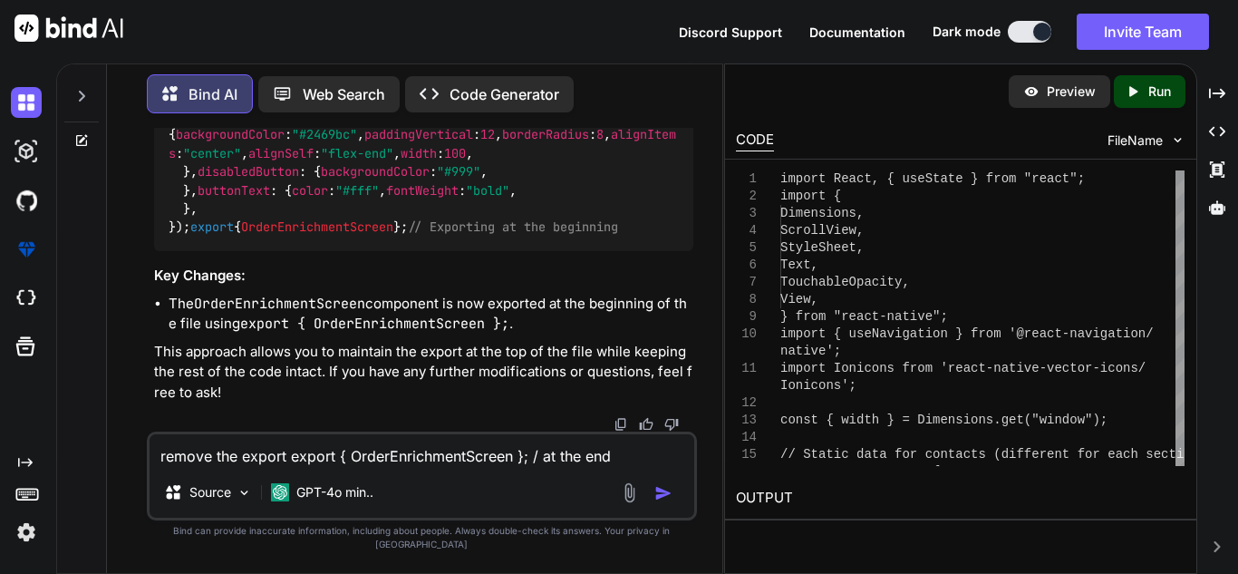
type textarea "x"
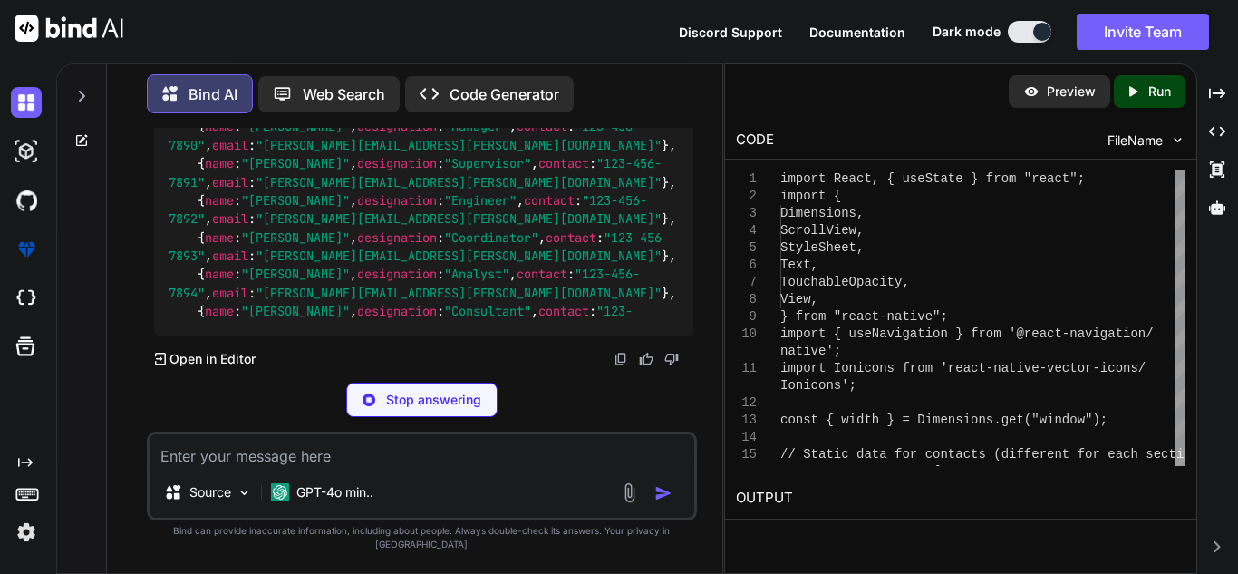
scroll to position [61742, 0]
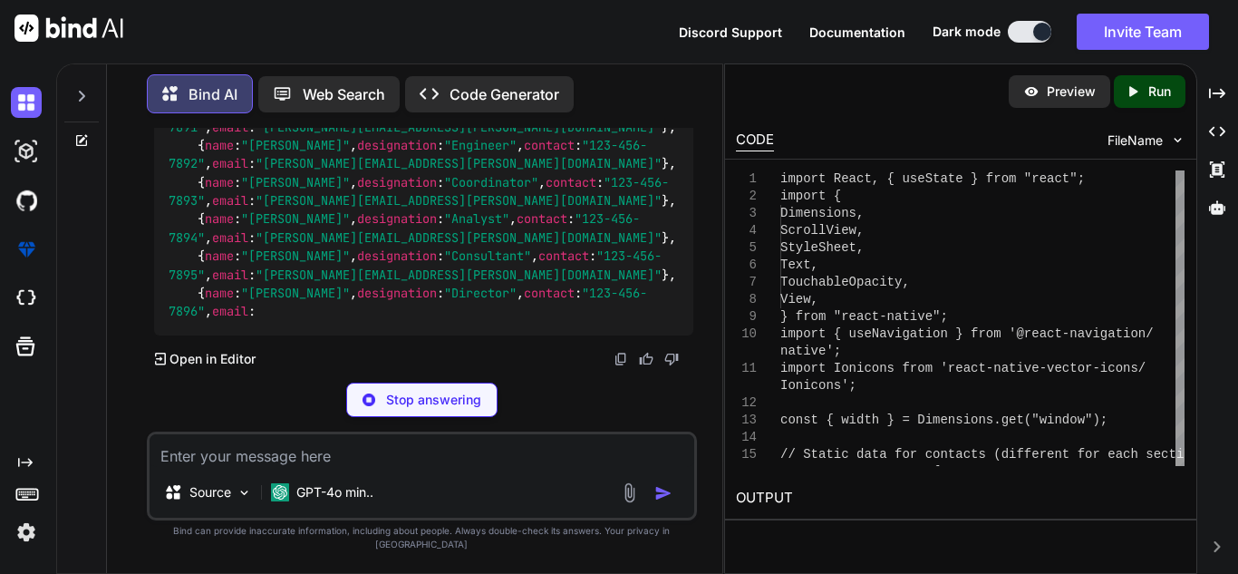
click at [343, 458] on textarea at bounding box center [422, 450] width 545 height 33
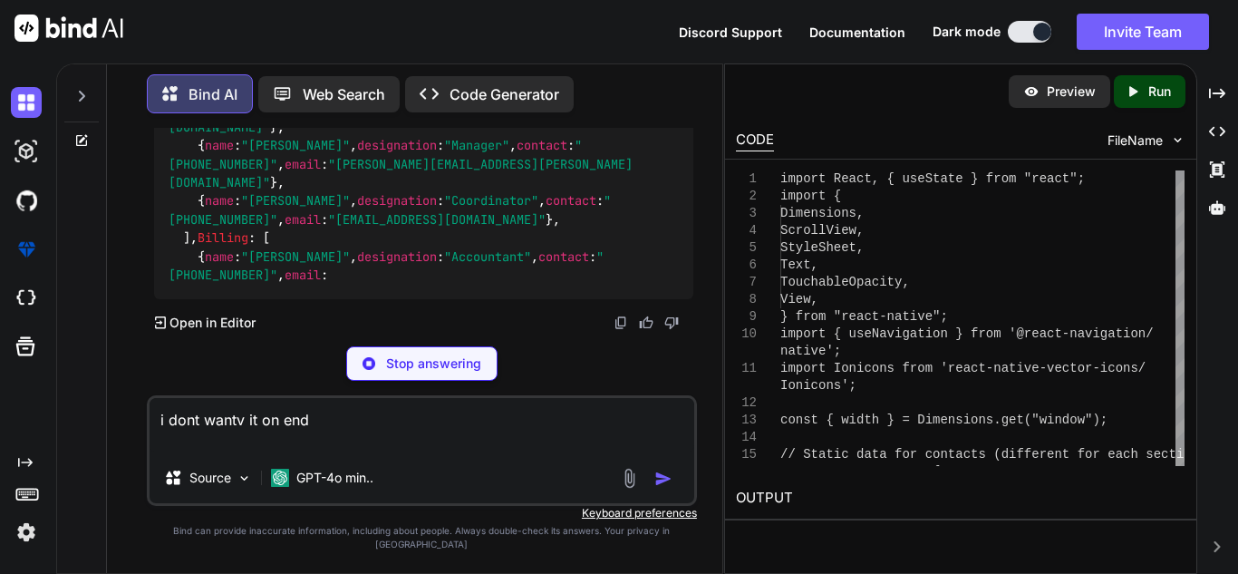
click at [504, 452] on textarea "i dont wantv it on end" at bounding box center [422, 425] width 545 height 54
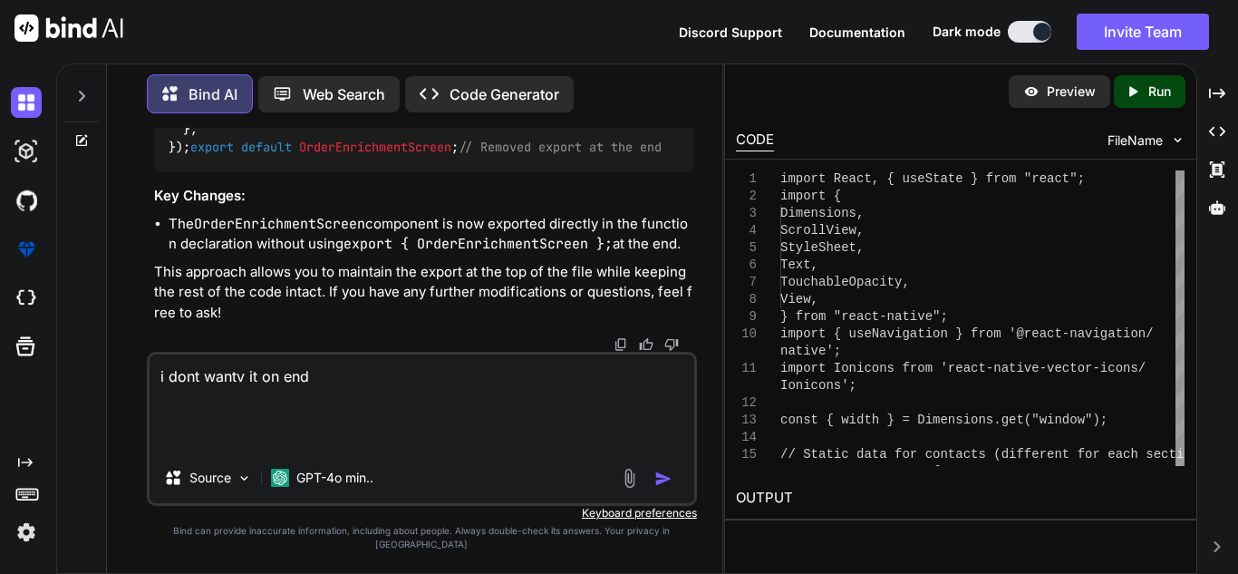
click at [355, 410] on textarea "i dont wantv it on end" at bounding box center [422, 403] width 545 height 98
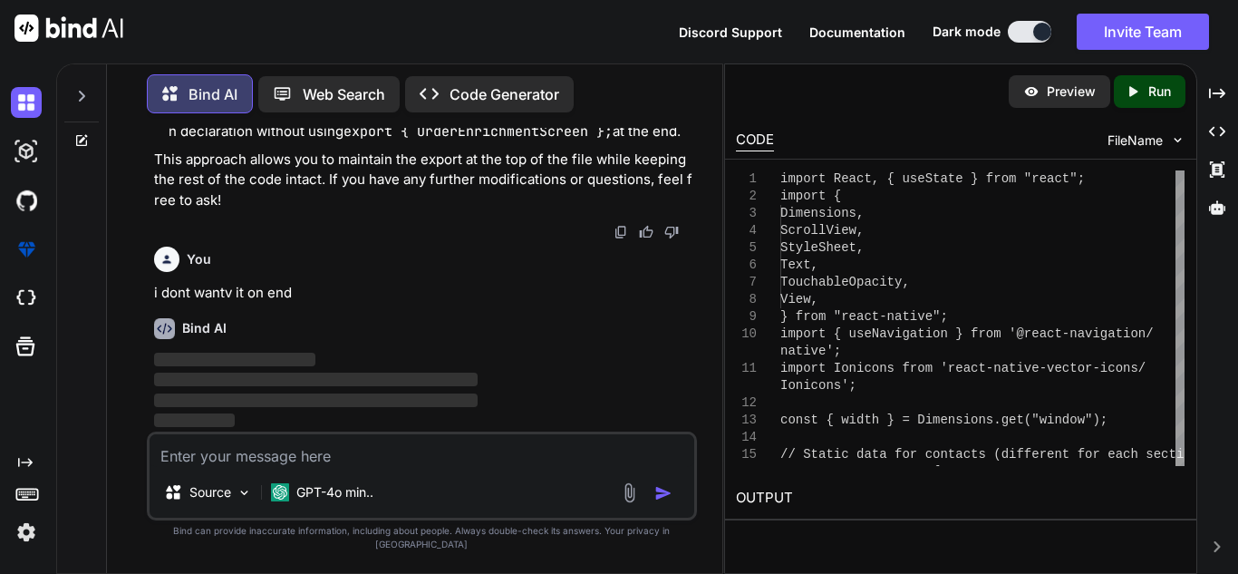
scroll to position [69143, 0]
paste textarea "import React, { useState } from "react"; import { Dimensions, ScrollView, Style…"
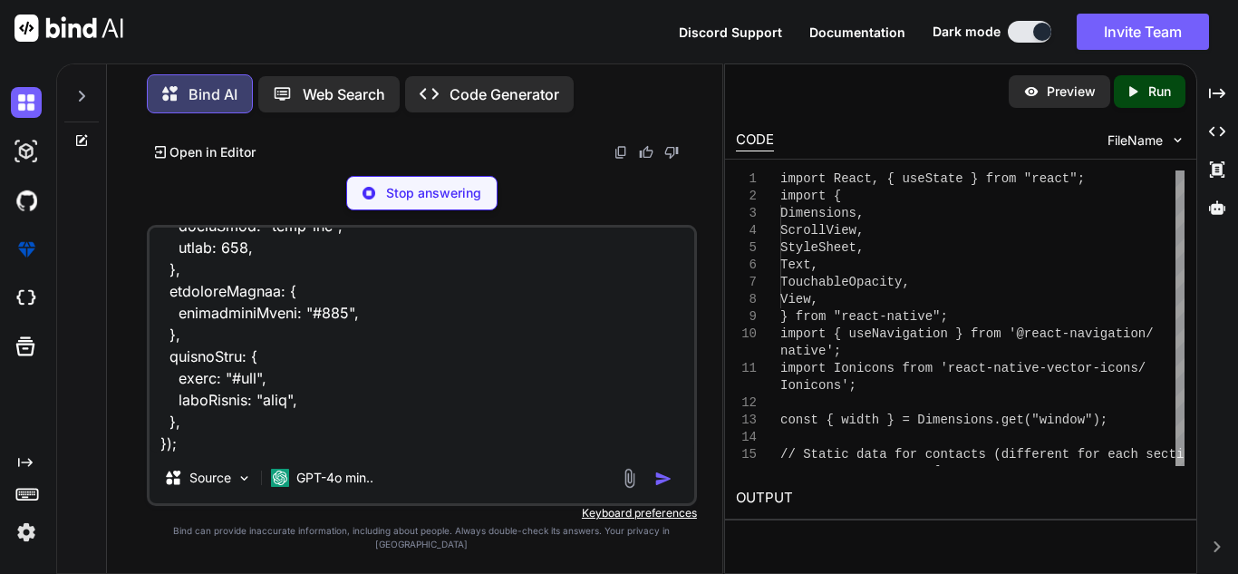
click at [436, 452] on textarea at bounding box center [422, 339] width 545 height 225
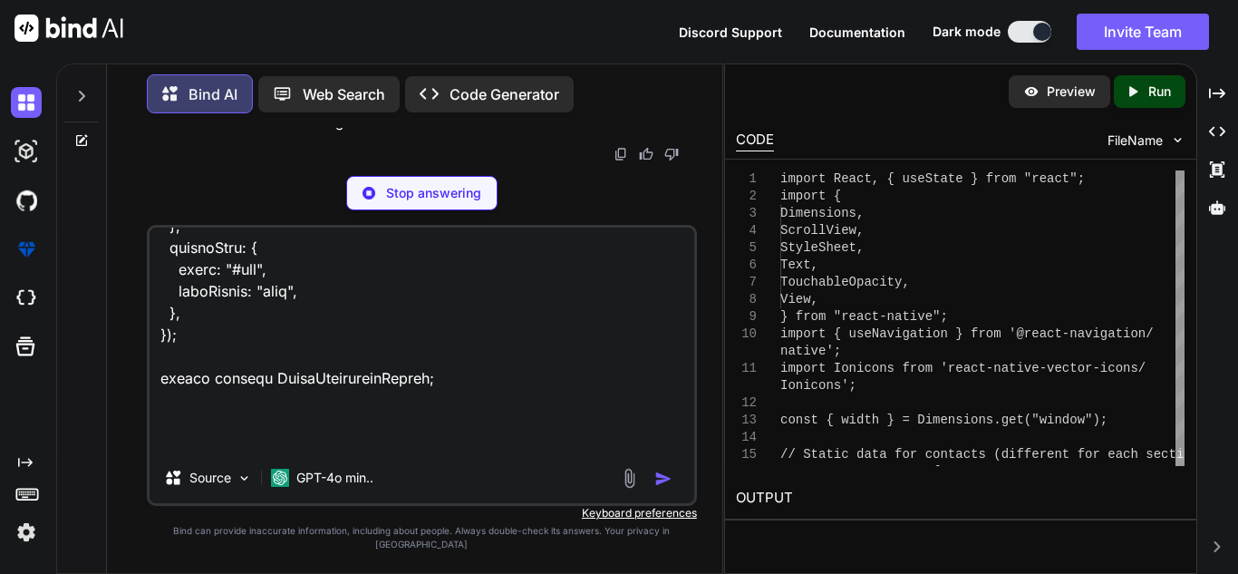
scroll to position [8353, 0]
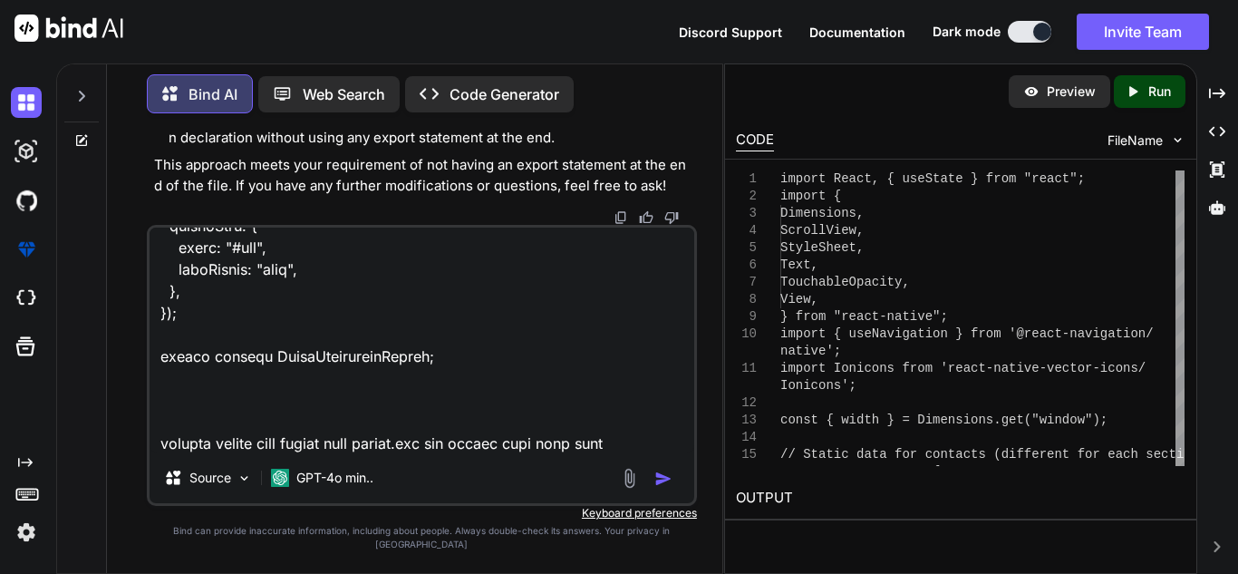
click at [663, 487] on img "button" at bounding box center [663, 478] width 18 height 18
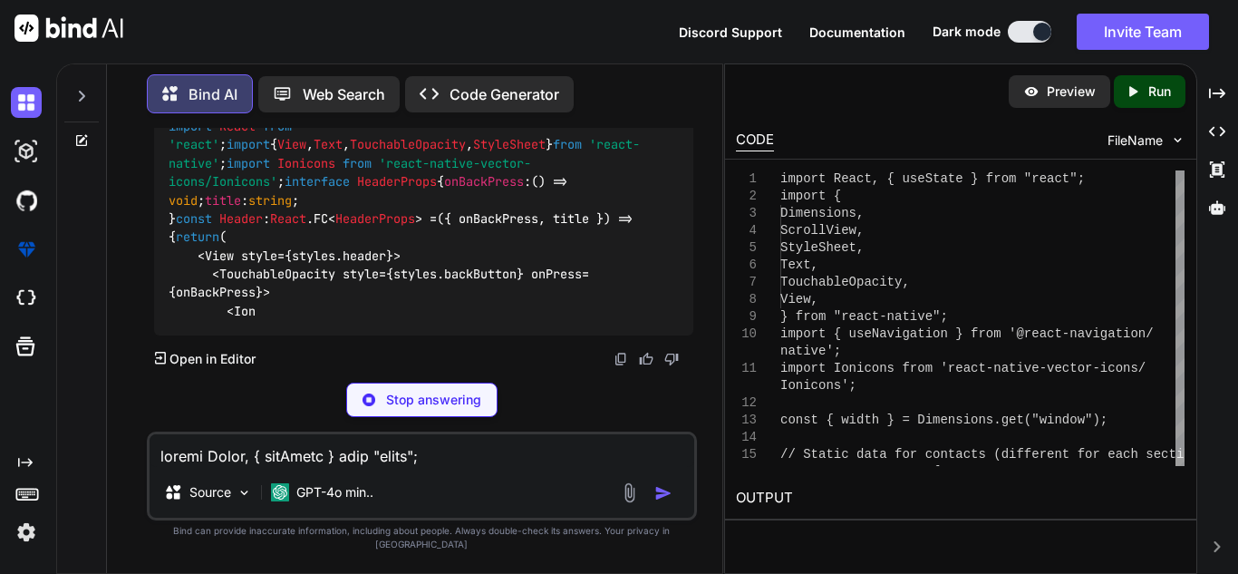
scroll to position [79245, 0]
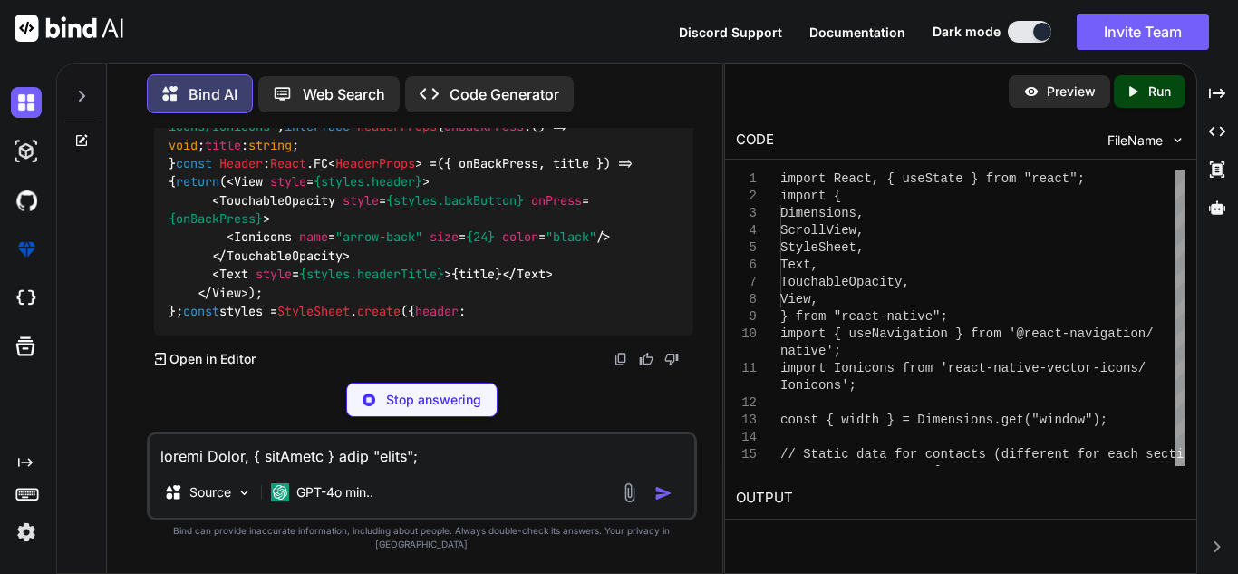
click at [355, 453] on textarea at bounding box center [422, 450] width 545 height 33
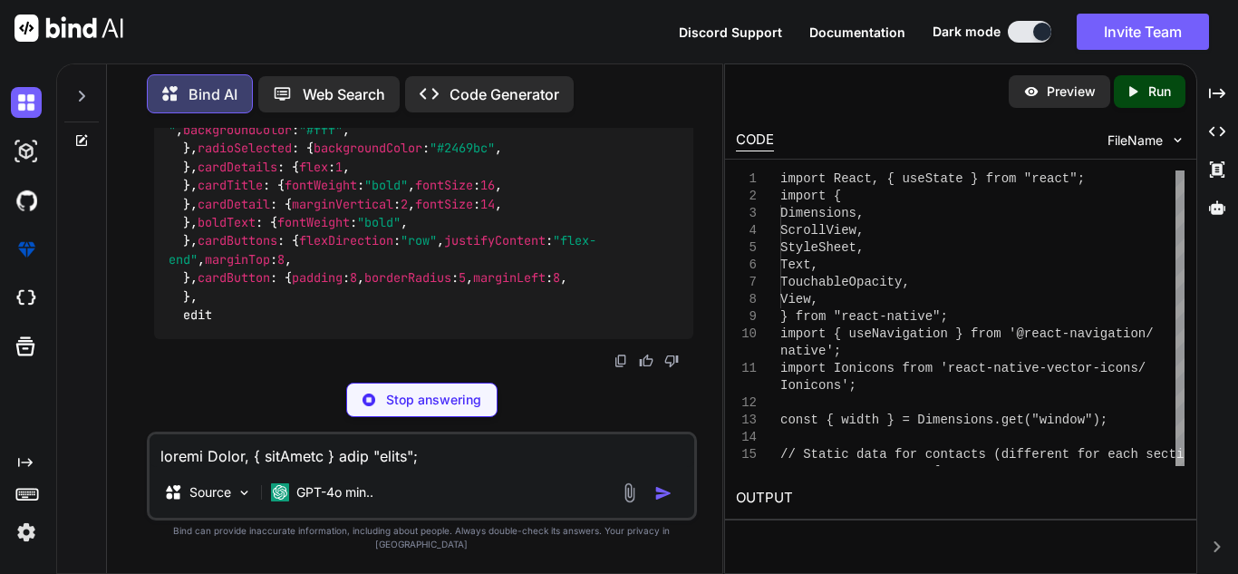
scroll to position [83814, 0]
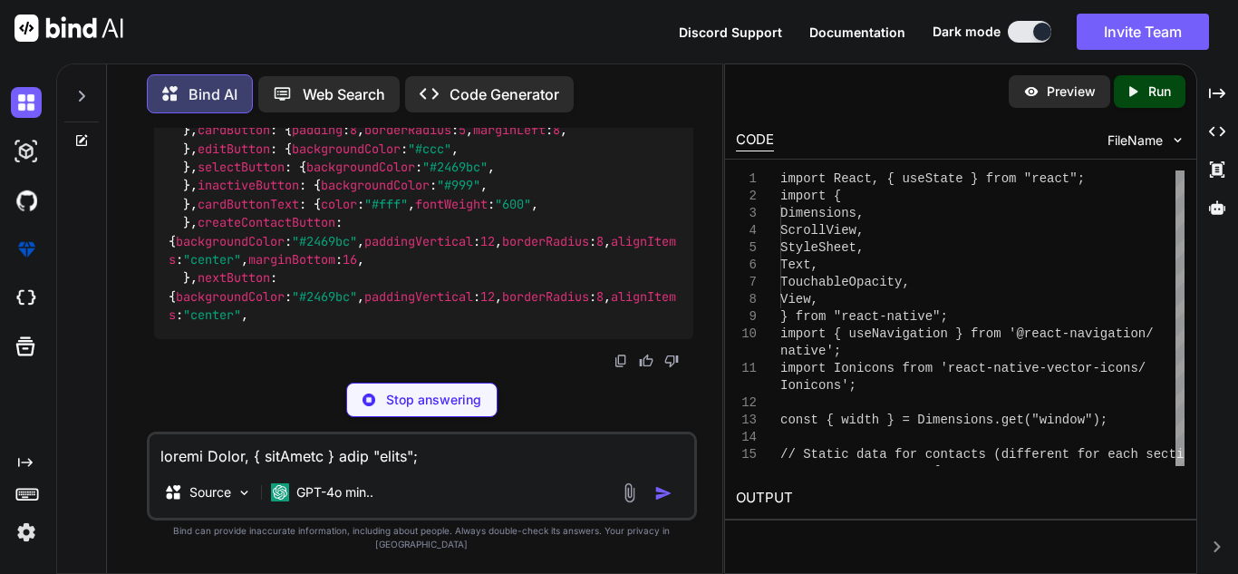
drag, startPoint x: 202, startPoint y: 277, endPoint x: 253, endPoint y: 389, distance: 122.5
click at [253, 389] on div "You Bind AI Creating a comprehensive and user-friendly installation page with t…" at bounding box center [422, 350] width 550 height 445
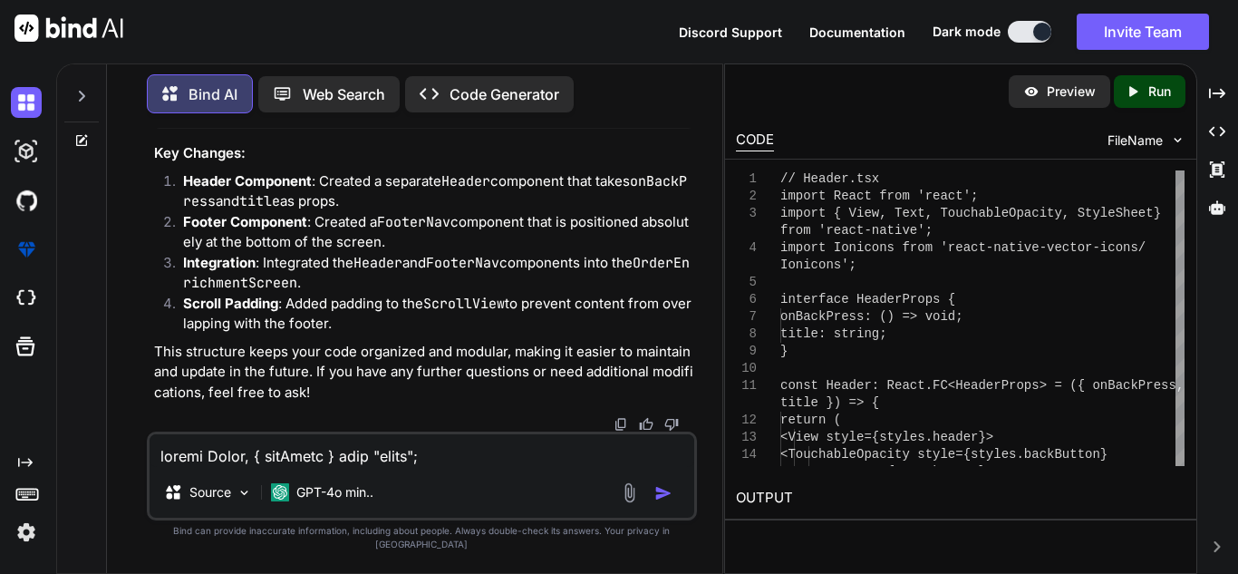
scroll to position [79292, 0]
drag, startPoint x: 179, startPoint y: 288, endPoint x: 242, endPoint y: 298, distance: 63.3
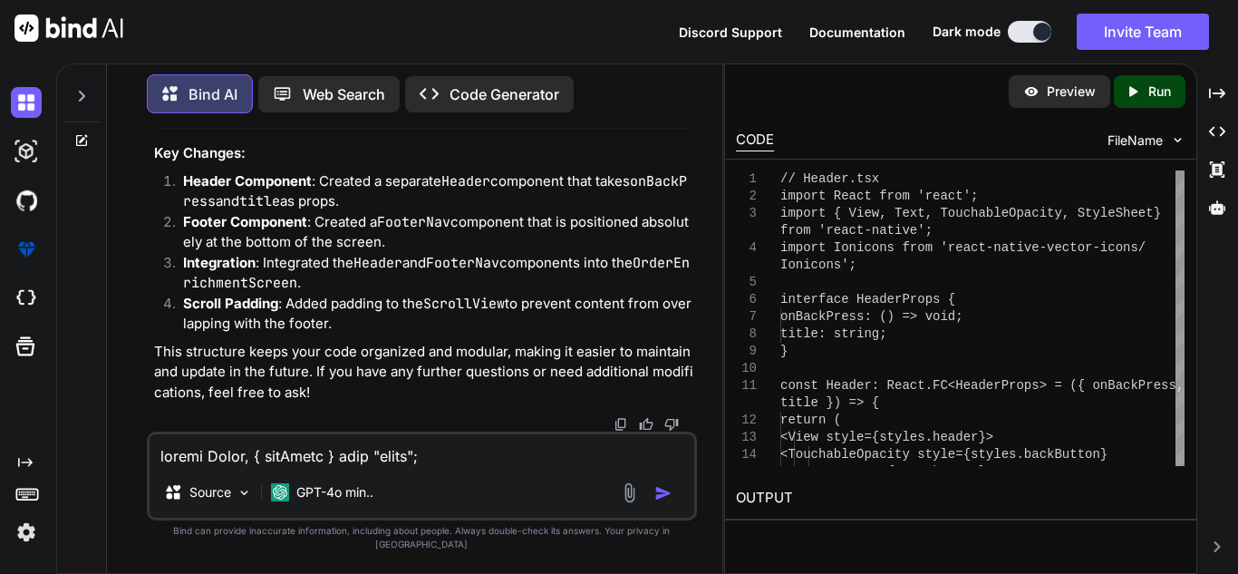
click at [371, 467] on textarea at bounding box center [422, 450] width 545 height 33
paste textarea "import React from "react"; import { Dimensions, ScrollView, StyleSheet, Text, T…"
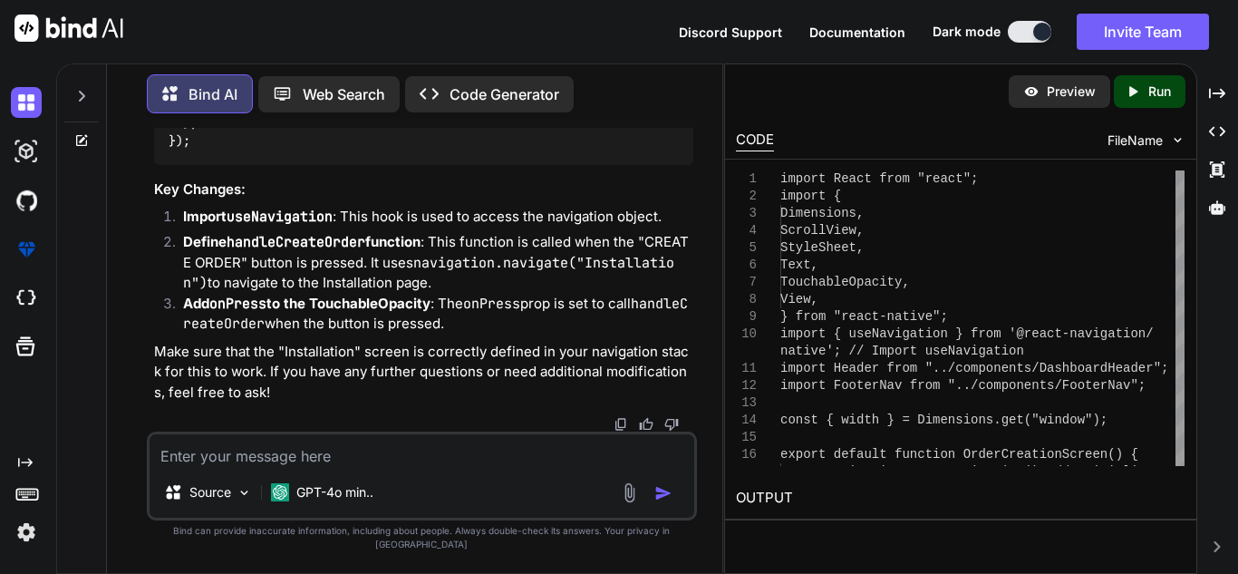
scroll to position [89353, 0]
click at [362, 456] on textarea at bounding box center [422, 450] width 545 height 33
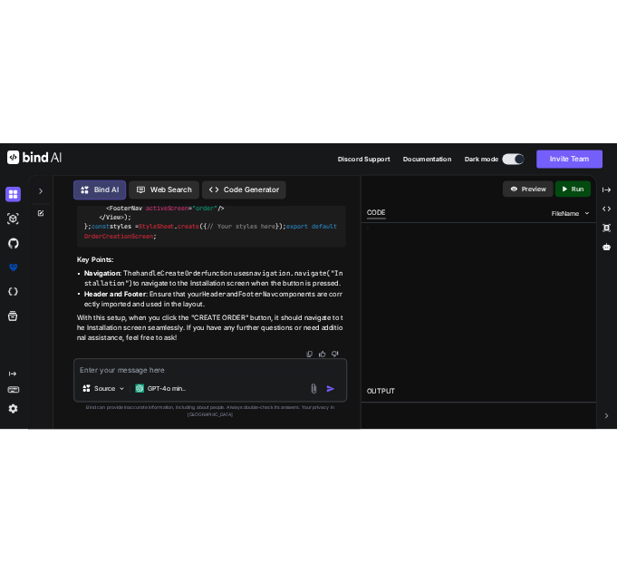
scroll to position [99559, 0]
